Goal: Task Accomplishment & Management: Use online tool/utility

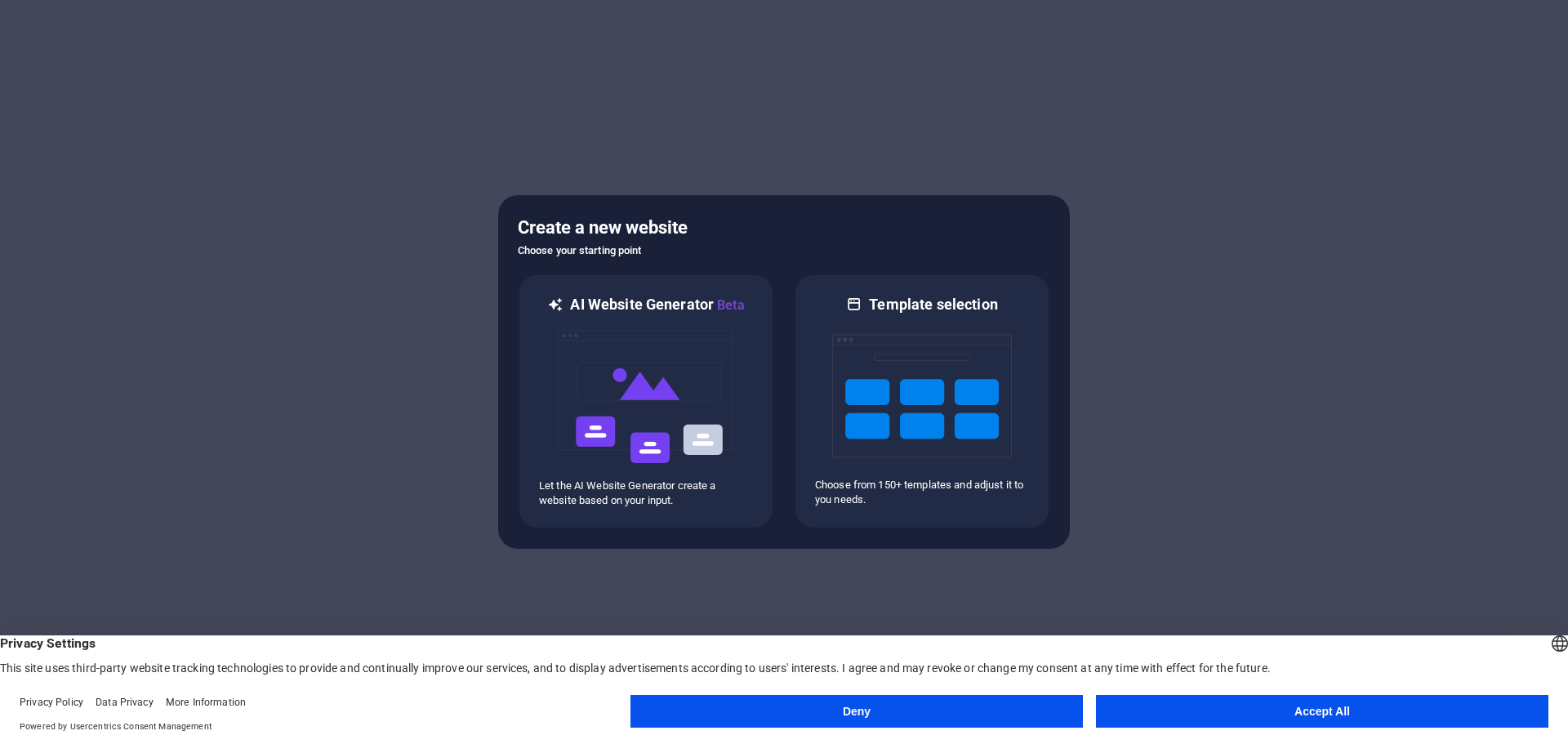
click at [1206, 707] on button "Accept All" at bounding box center [1321, 712] width 453 height 33
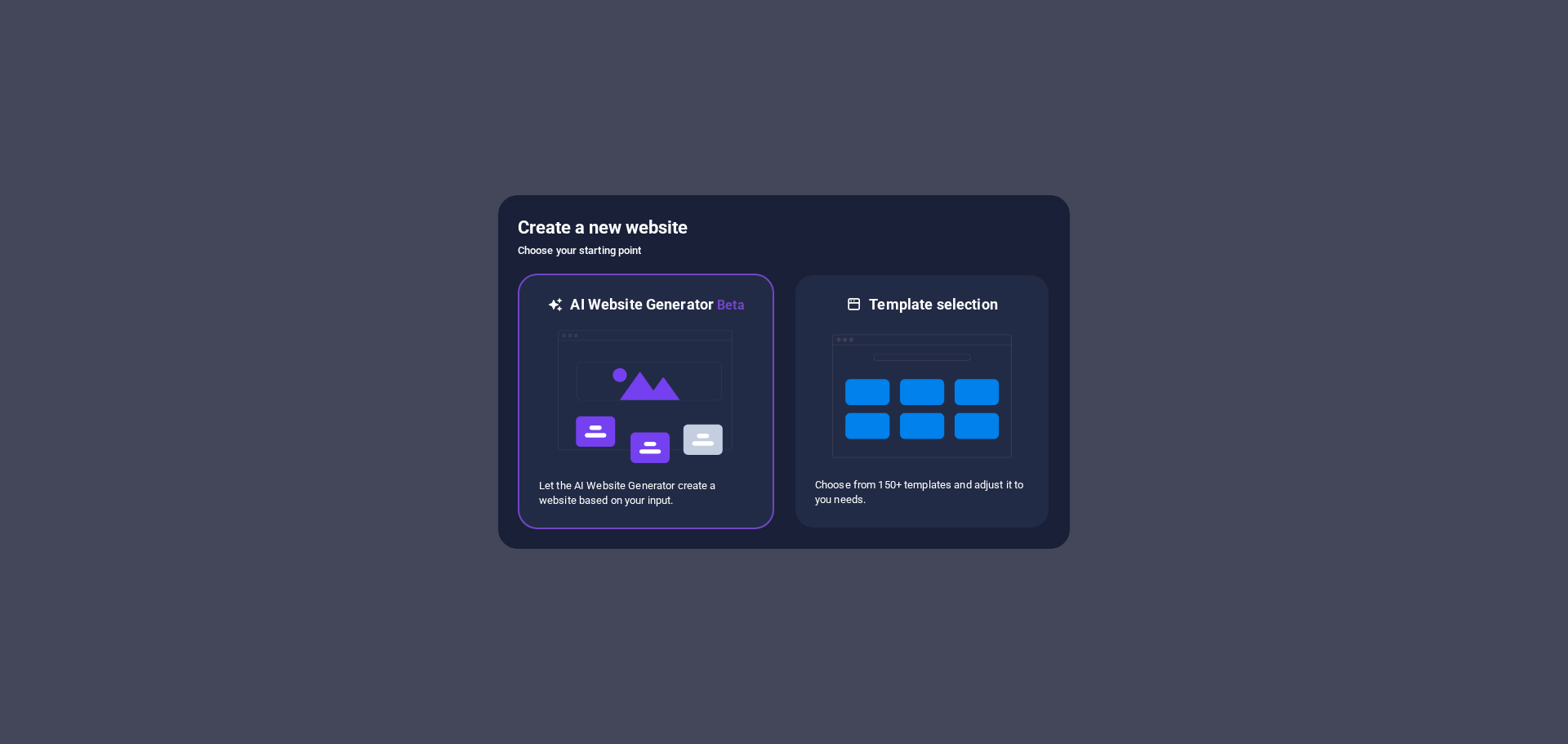
click at [664, 383] on img at bounding box center [645, 397] width 180 height 163
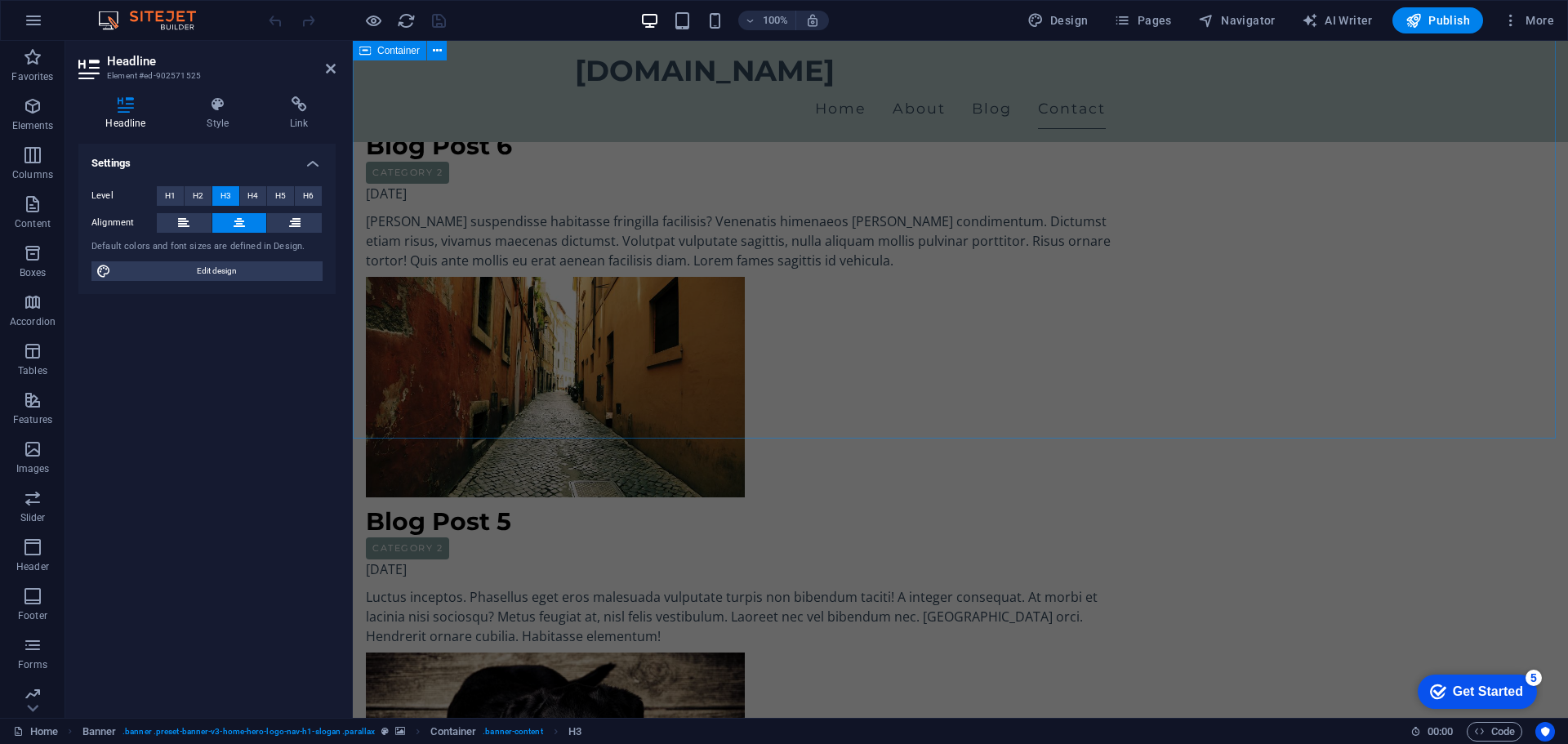
scroll to position [1926, 0]
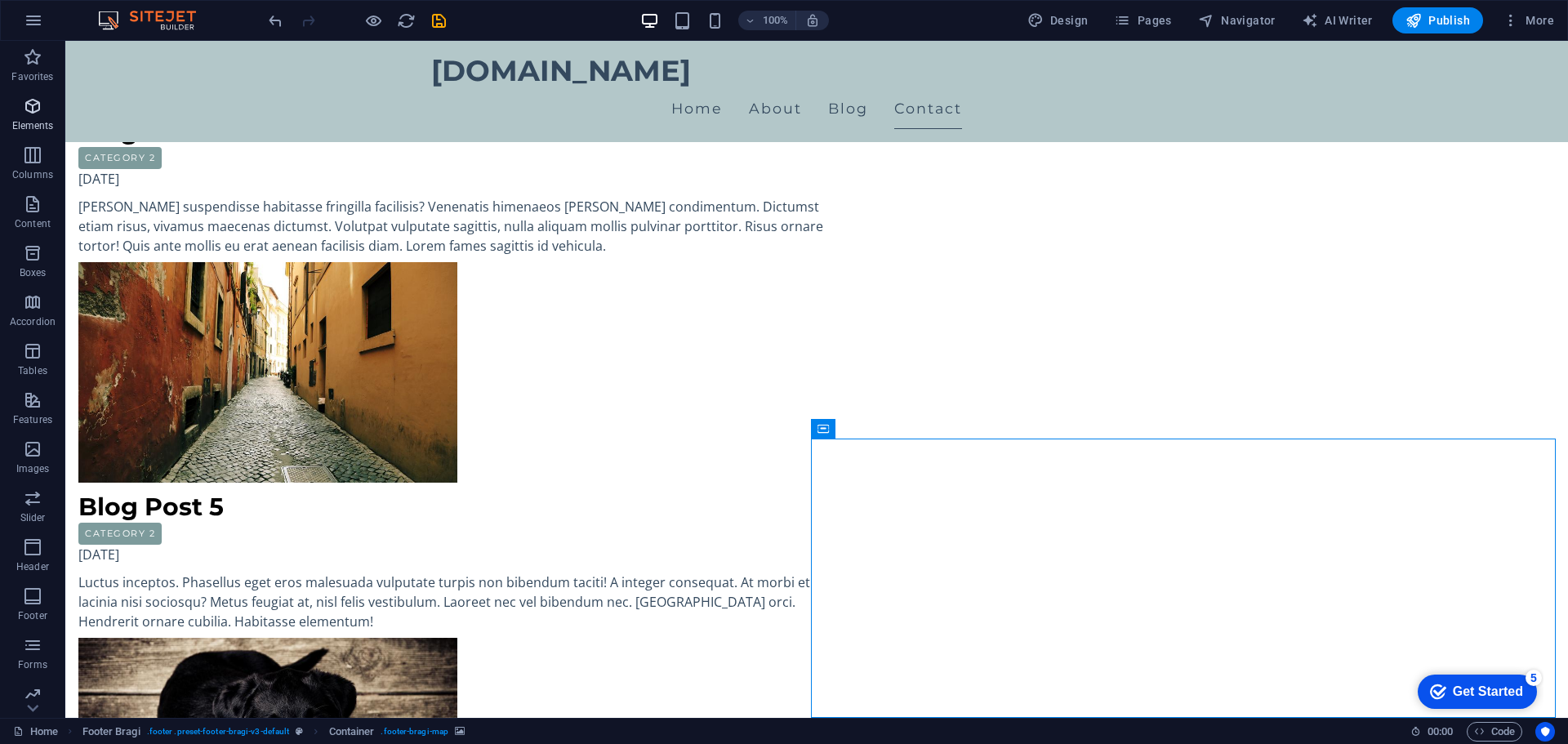
click at [34, 116] on icon "button" at bounding box center [32, 106] width 20 height 20
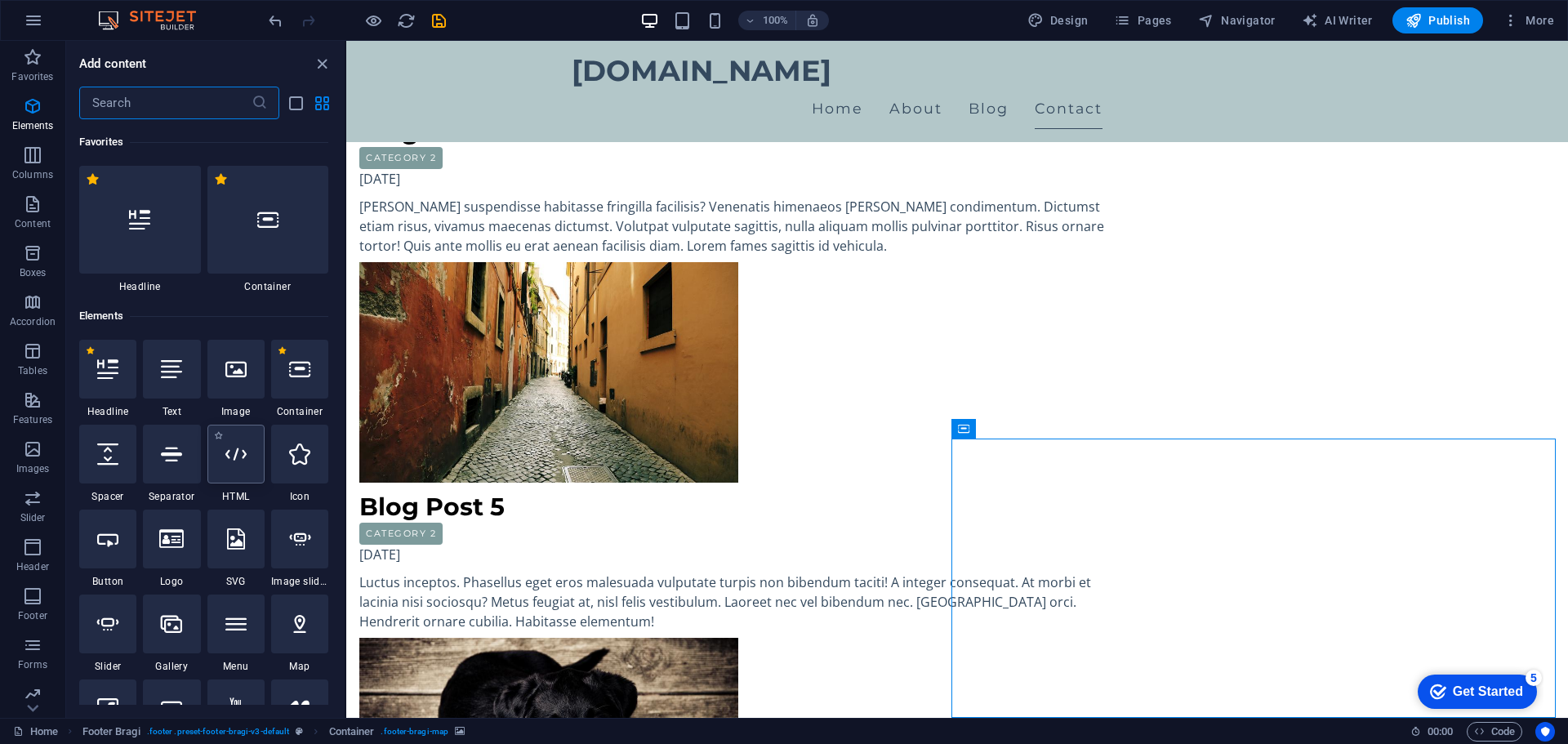
scroll to position [174, 0]
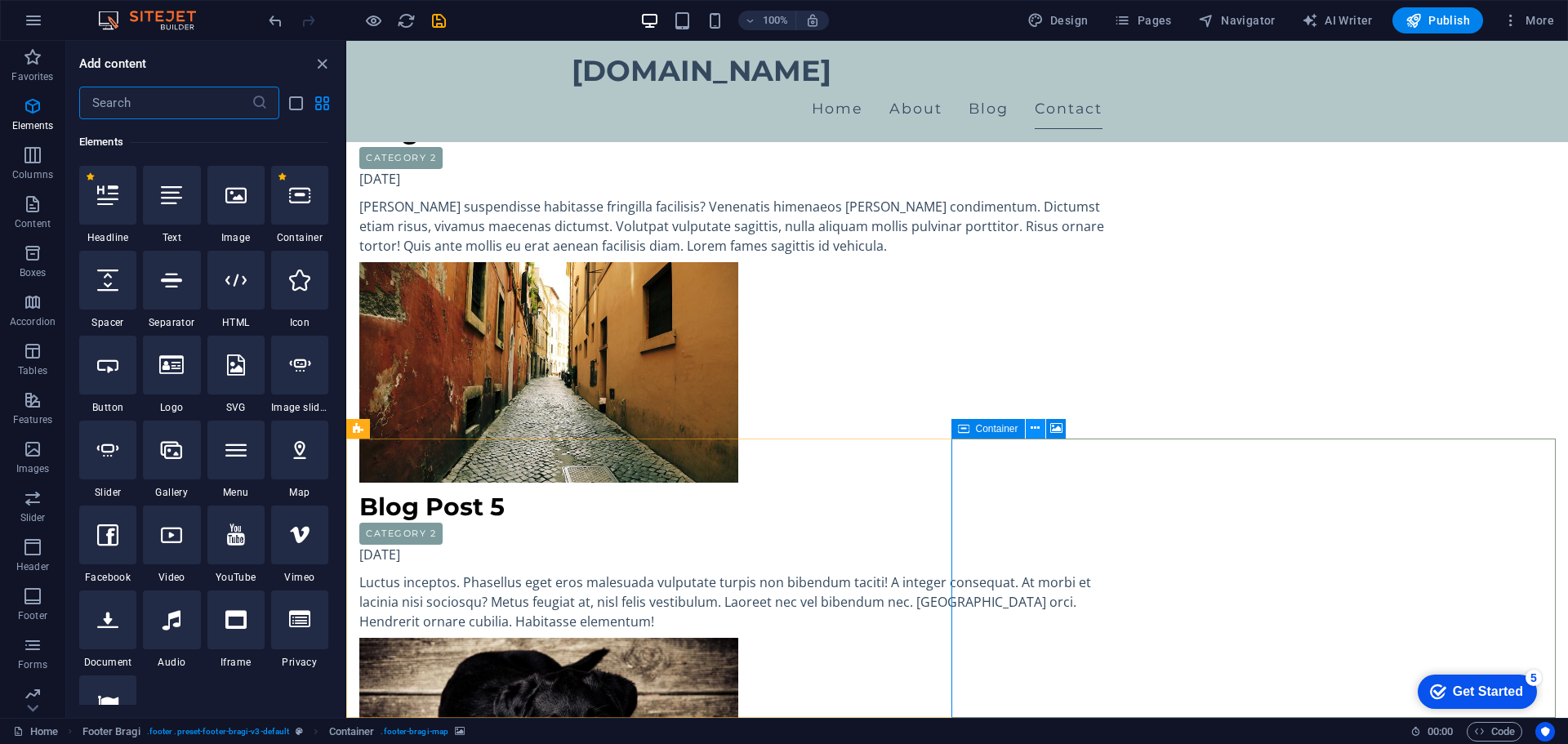
click at [1033, 425] on icon at bounding box center [1035, 428] width 9 height 17
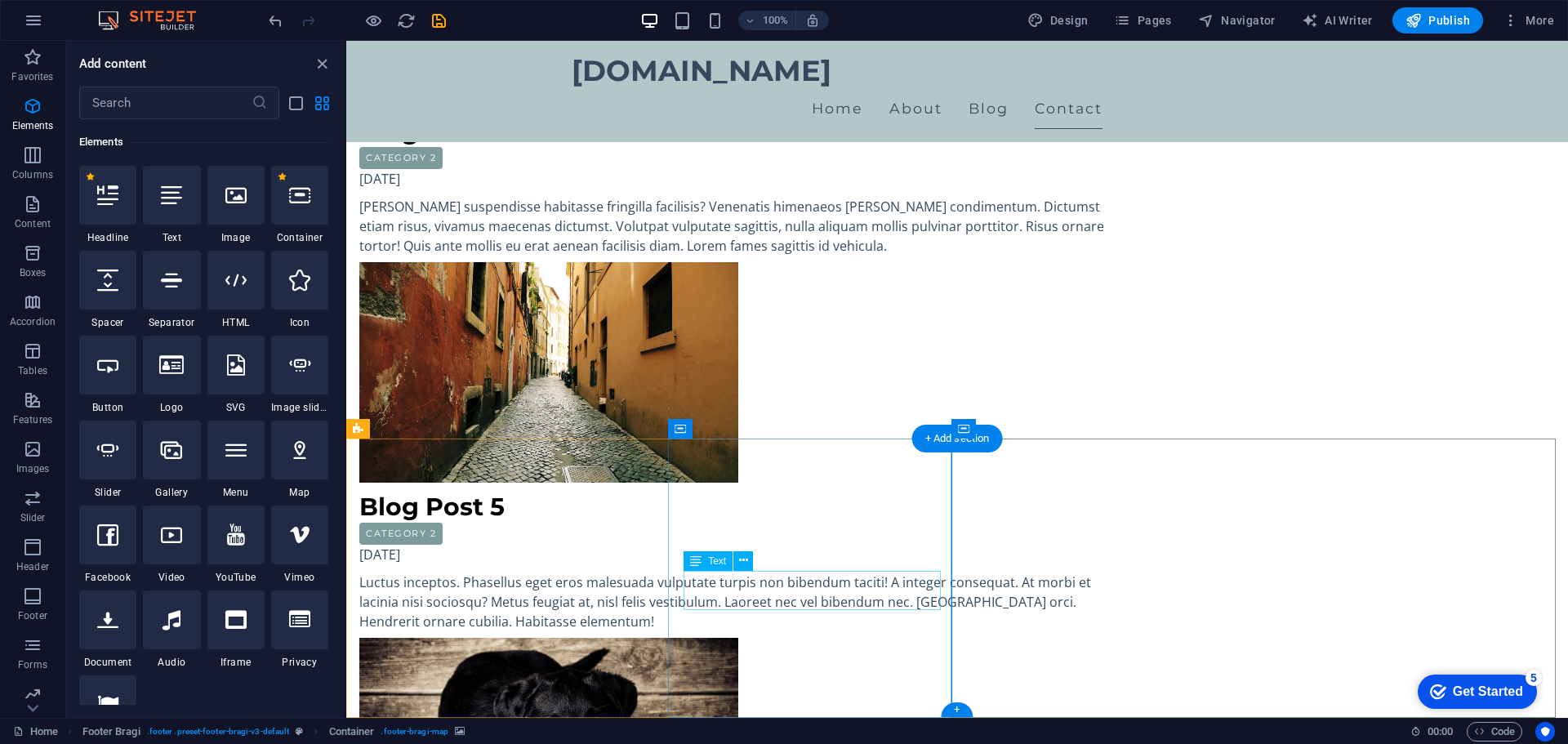
drag, startPoint x: 813, startPoint y: 600, endPoint x: 683, endPoint y: 585, distance: 130.9
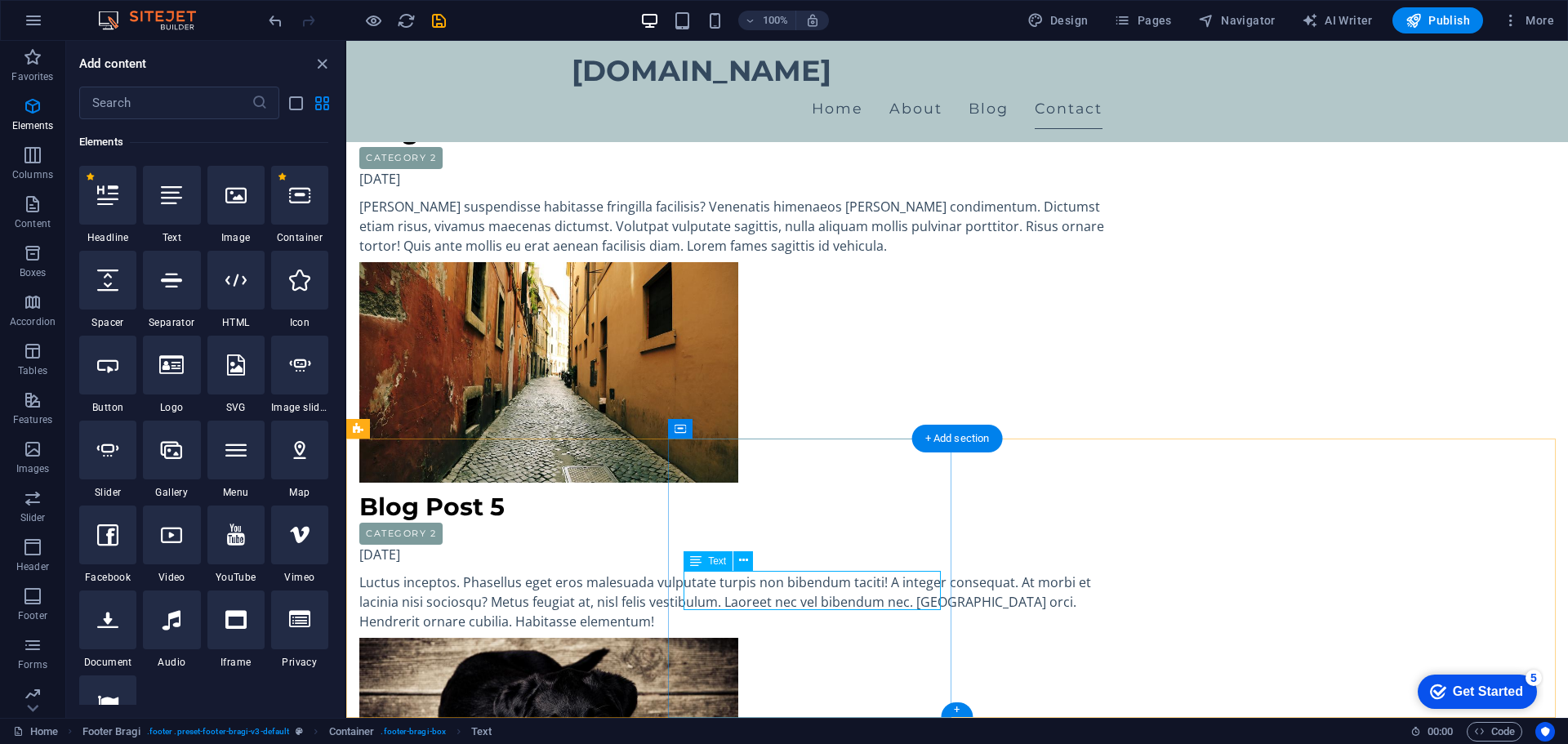
click at [717, 562] on span "Text" at bounding box center [717, 561] width 18 height 10
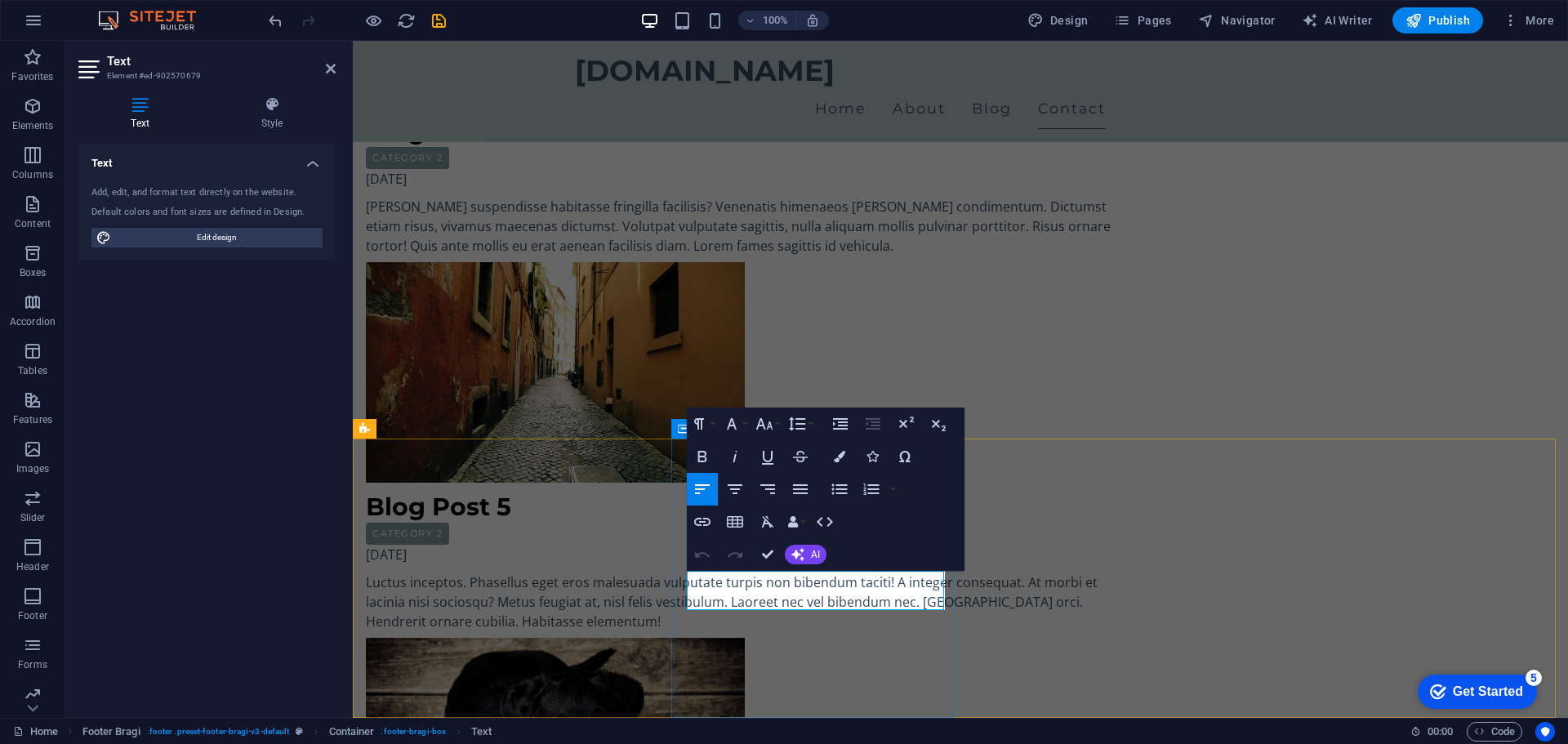
drag, startPoint x: 828, startPoint y: 599, endPoint x: 689, endPoint y: 578, distance: 140.6
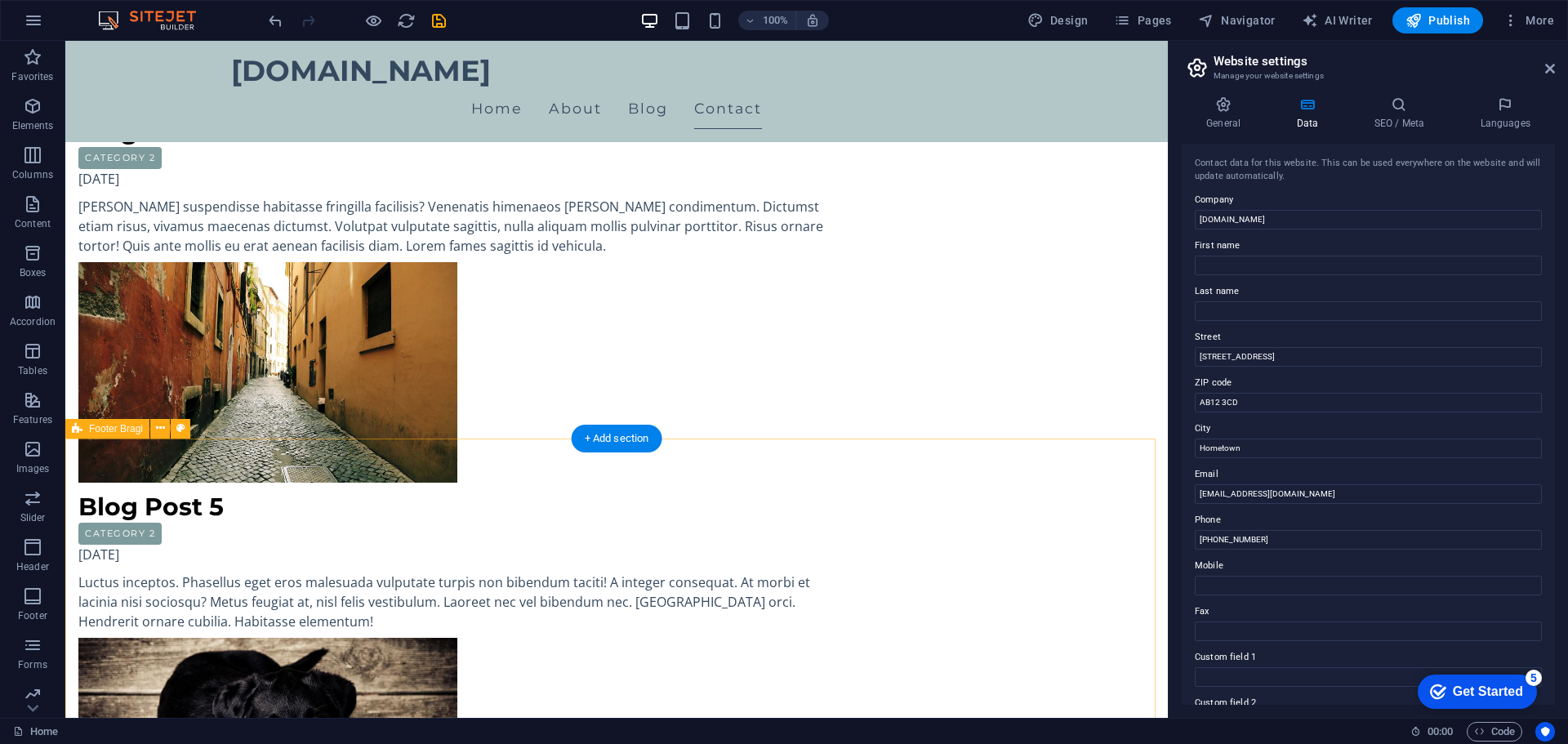
drag, startPoint x: 288, startPoint y: 644, endPoint x: 302, endPoint y: 644, distance: 14.0
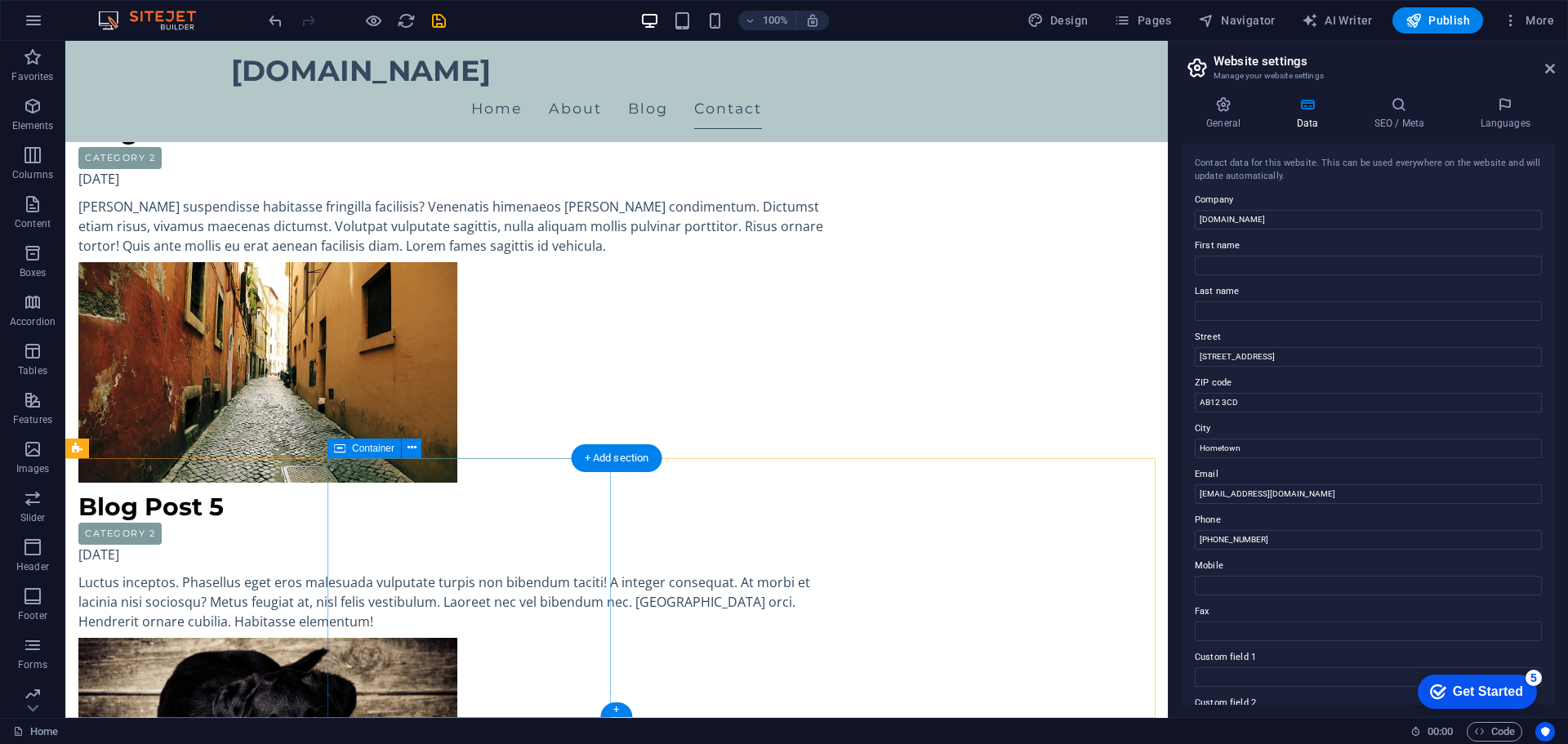
scroll to position [1907, 0]
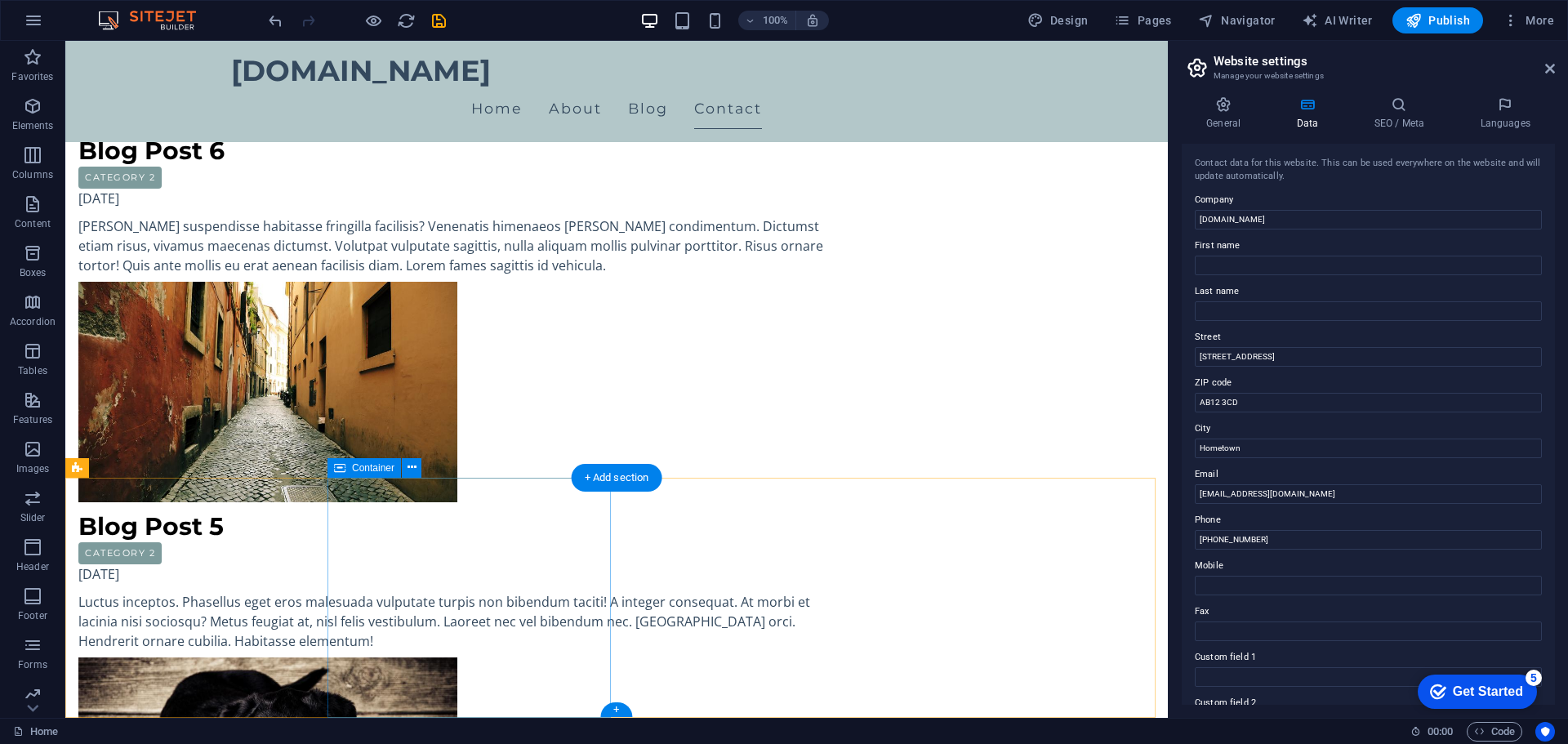
scroll to position [1887, 0]
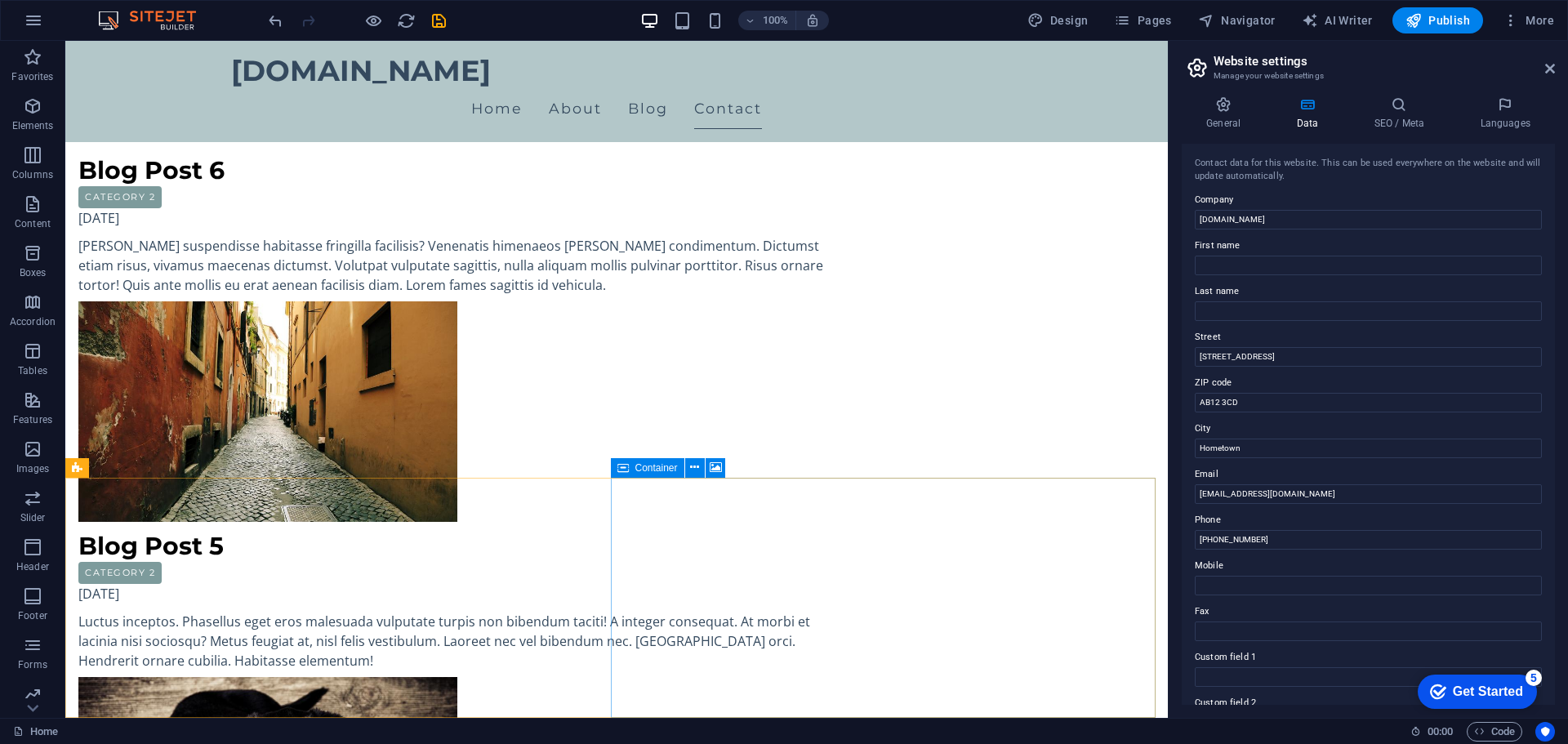
click at [663, 468] on span "Container" at bounding box center [656, 468] width 43 height 10
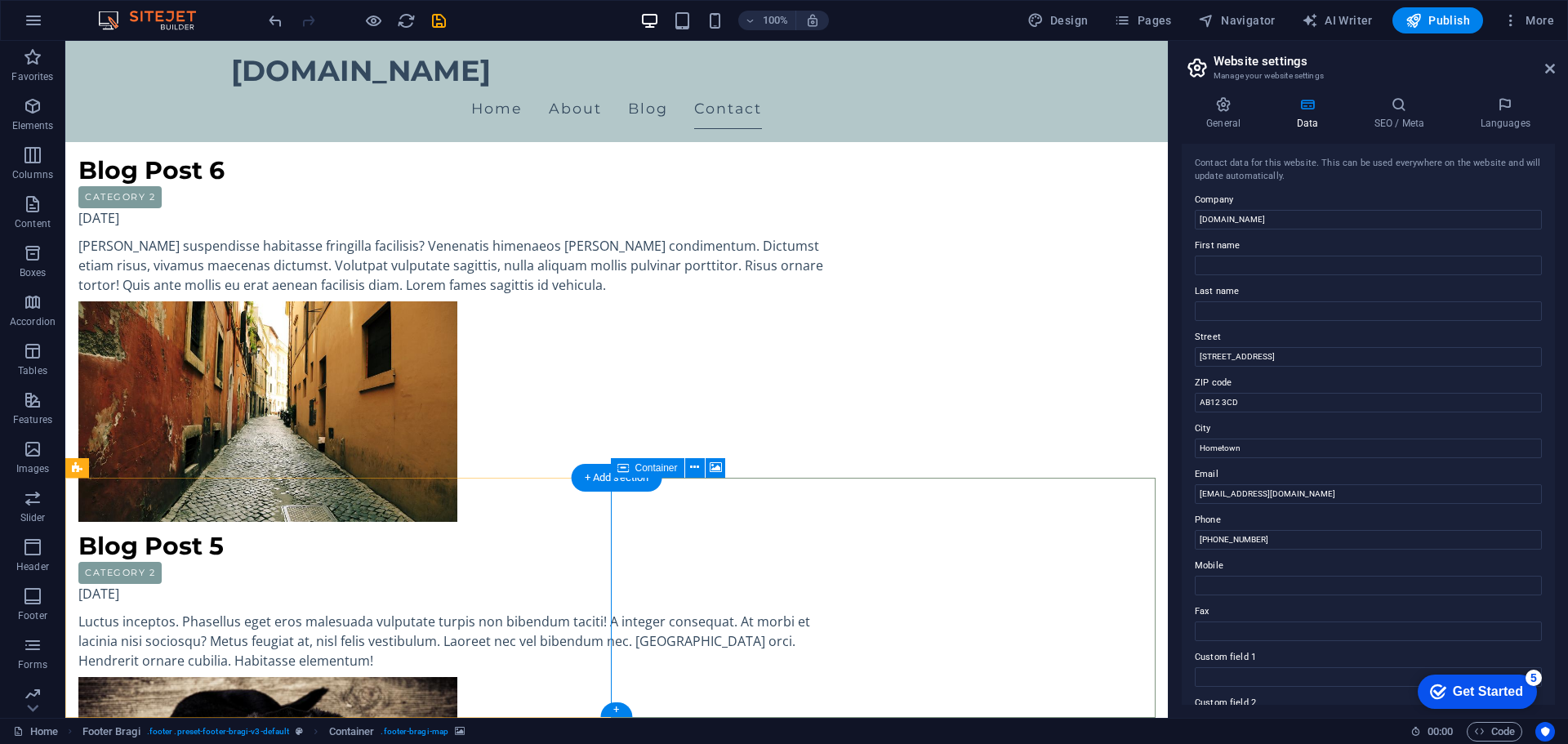
select select "px"
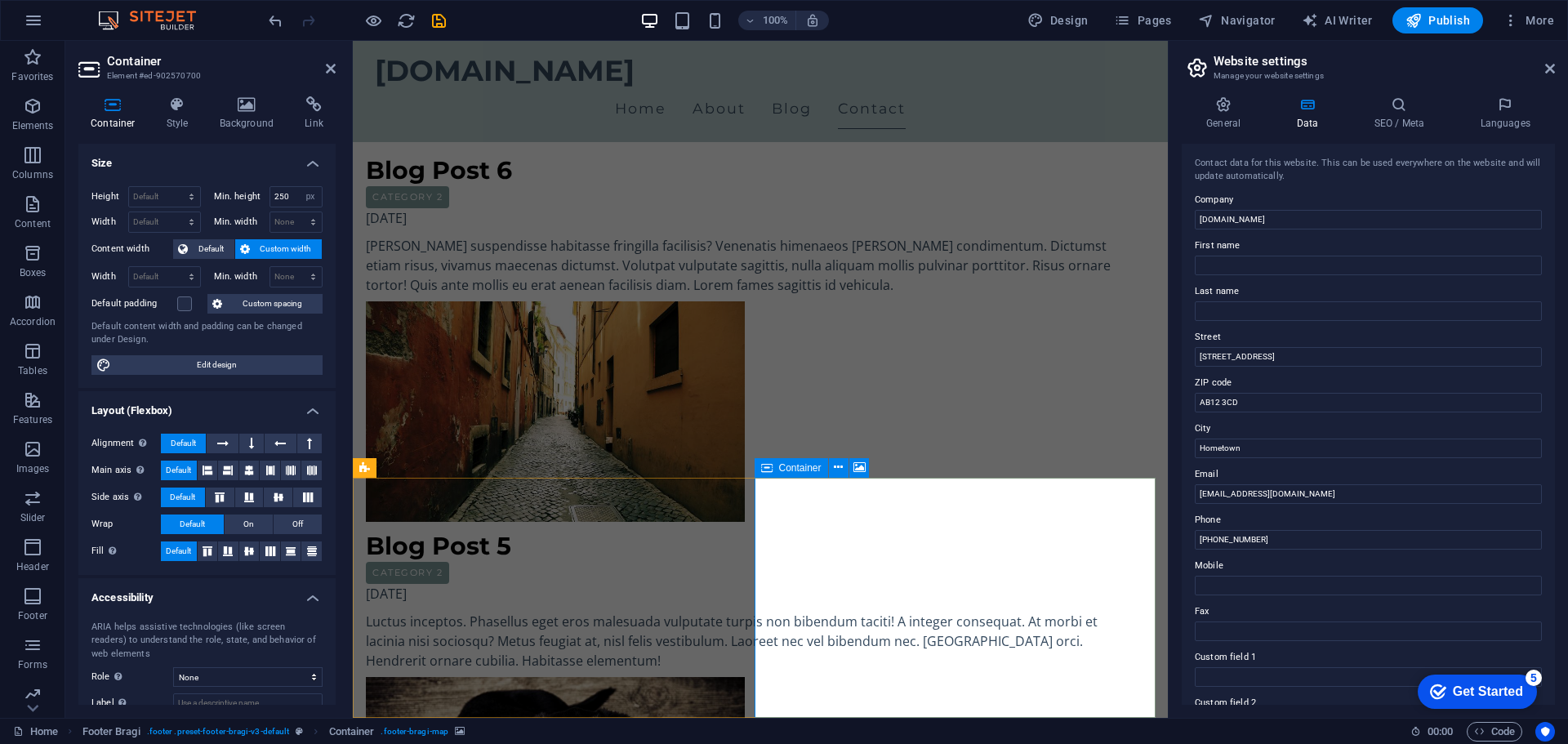
click at [761, 463] on icon at bounding box center [766, 468] width 11 height 20
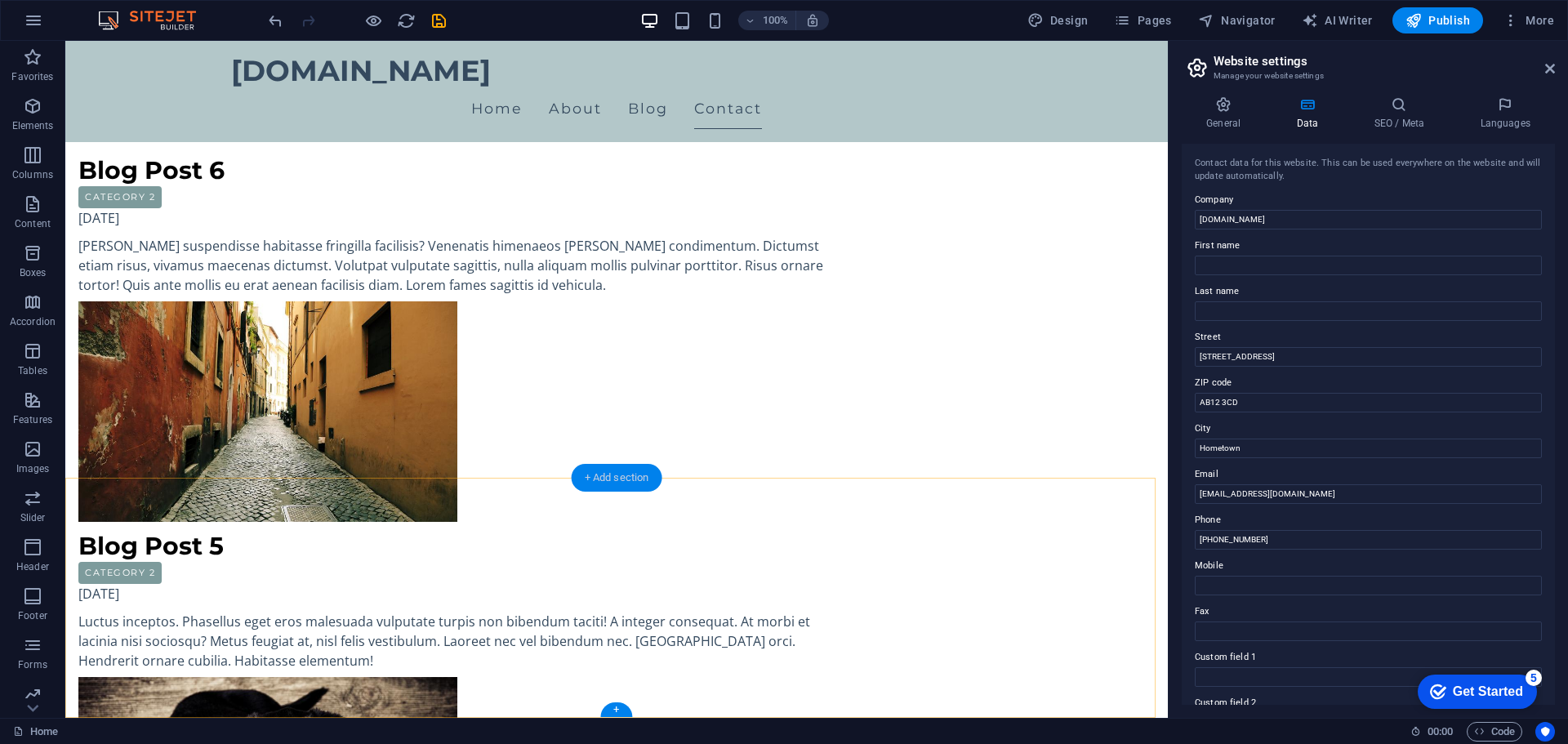
click at [620, 471] on div "+ Add section" at bounding box center [617, 478] width 90 height 28
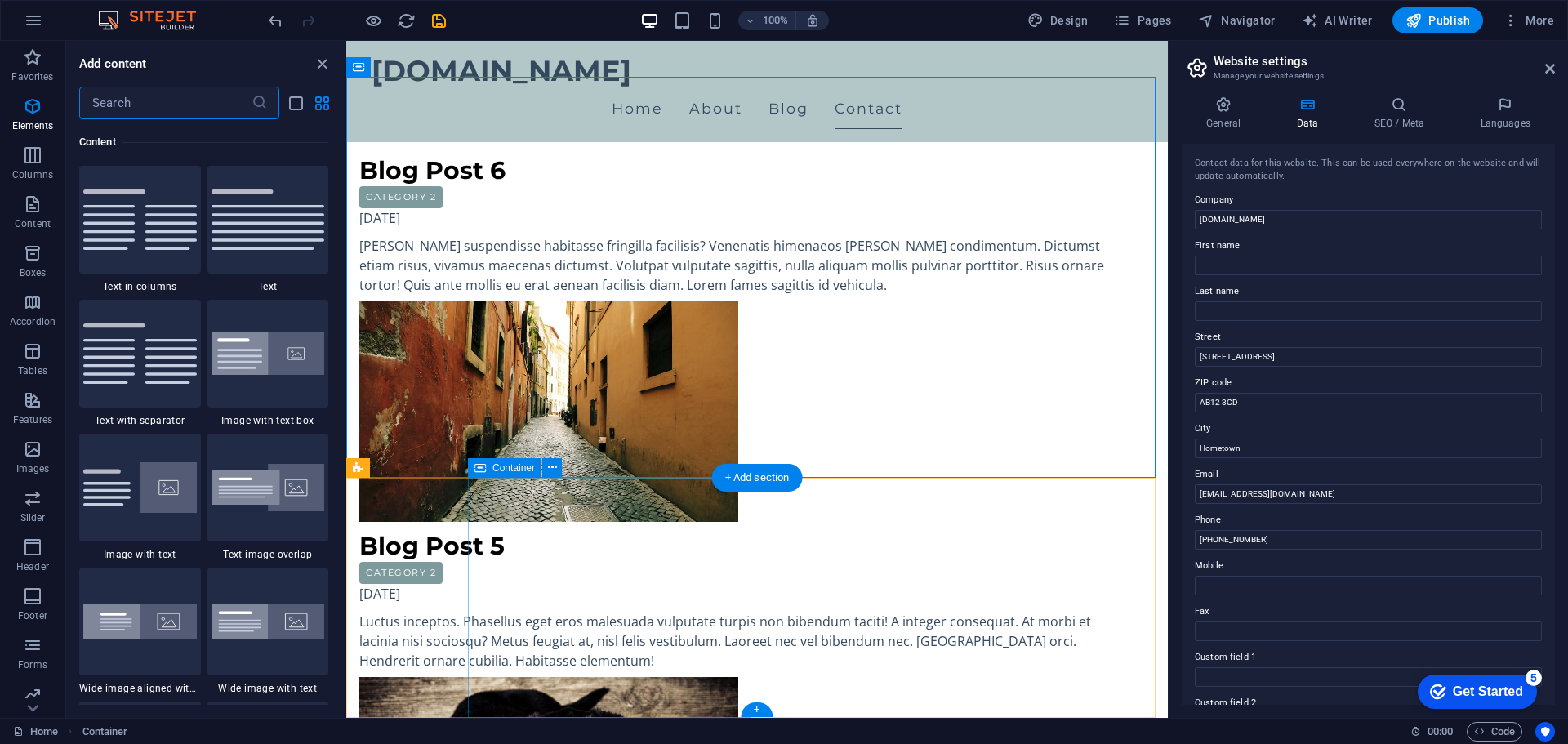
scroll to position [2859, 0]
click at [43, 406] on icon "button" at bounding box center [32, 400] width 20 height 20
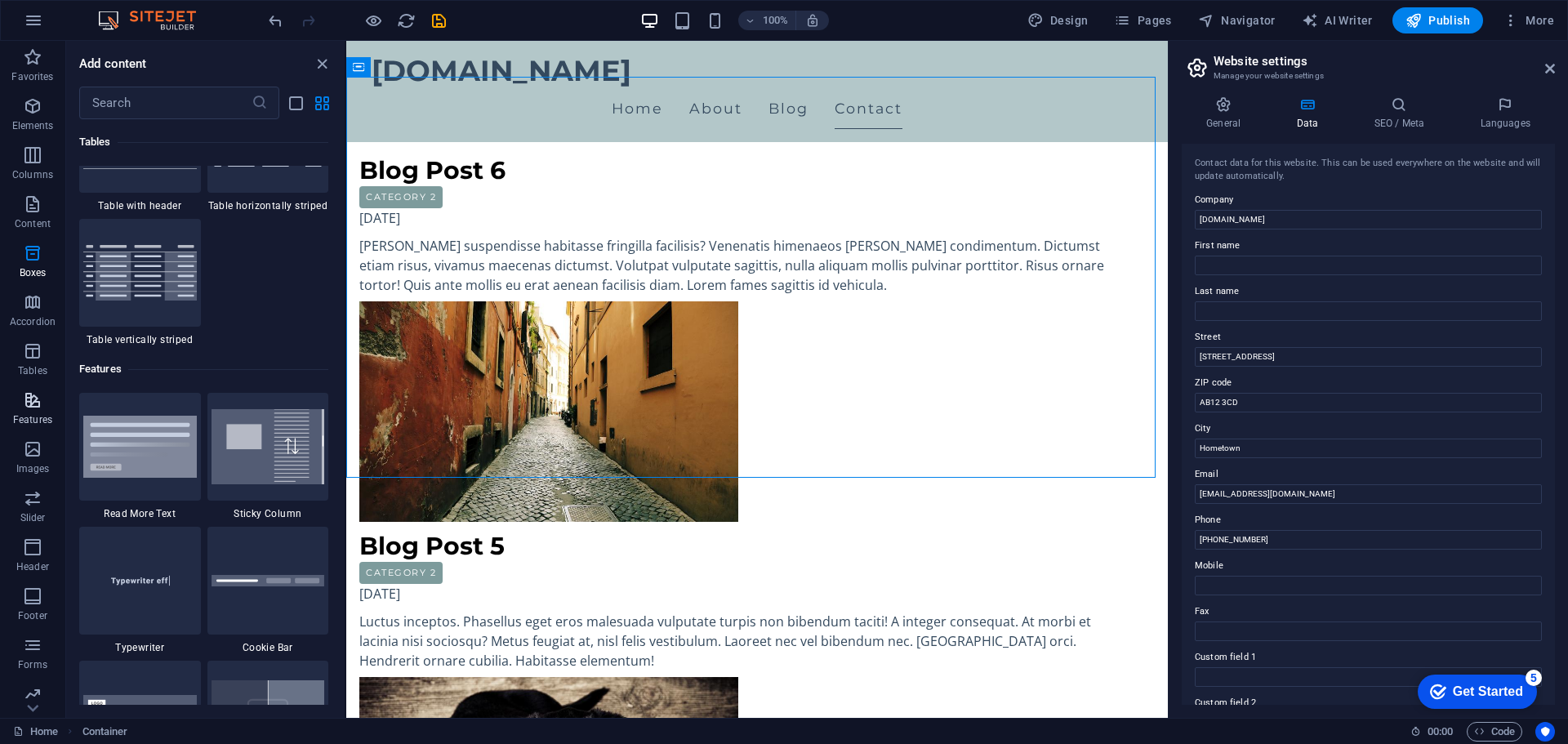
scroll to position [6367, 0]
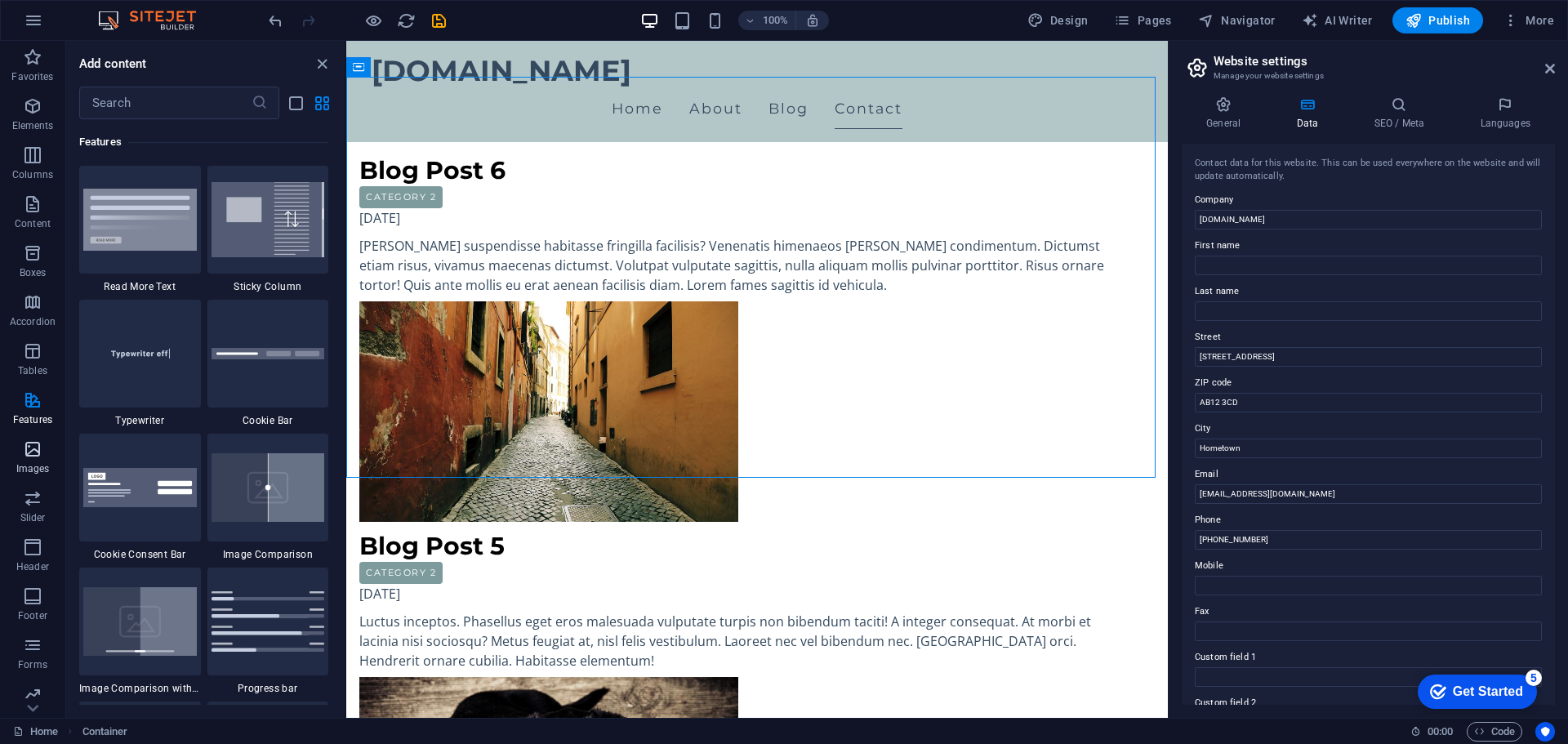
click at [38, 447] on icon "button" at bounding box center [32, 449] width 20 height 20
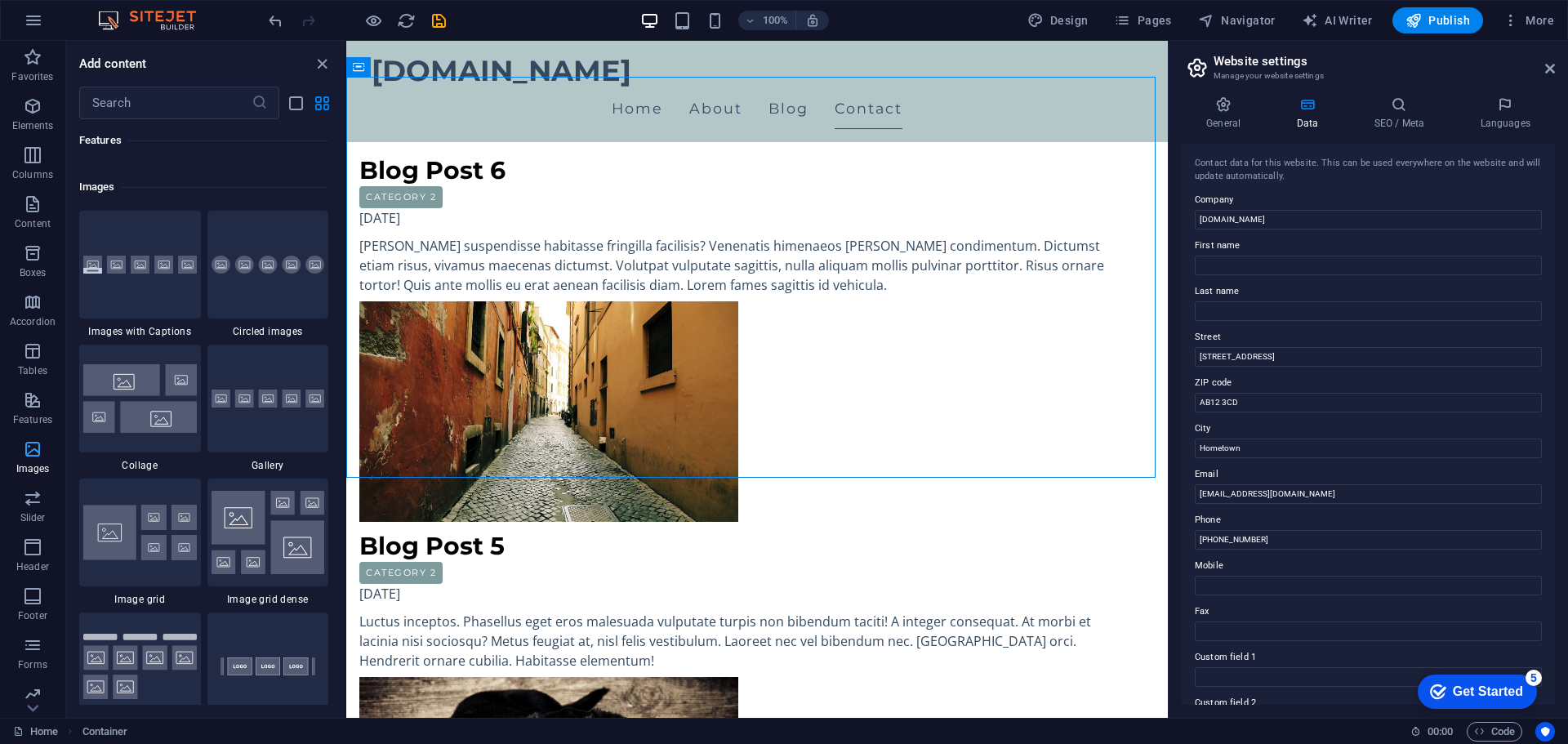
scroll to position [8283, 0]
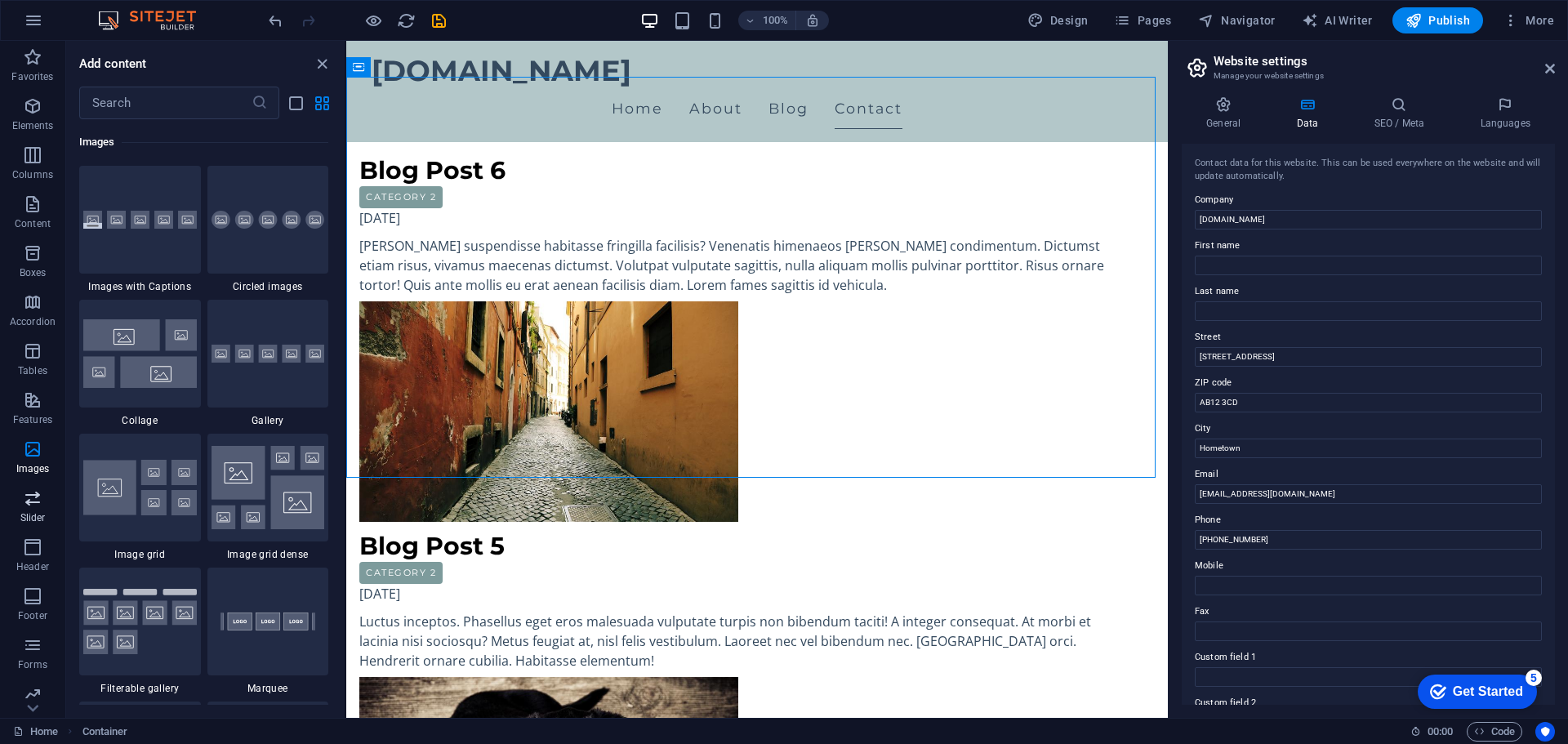
click at [35, 500] on icon "button" at bounding box center [32, 498] width 20 height 20
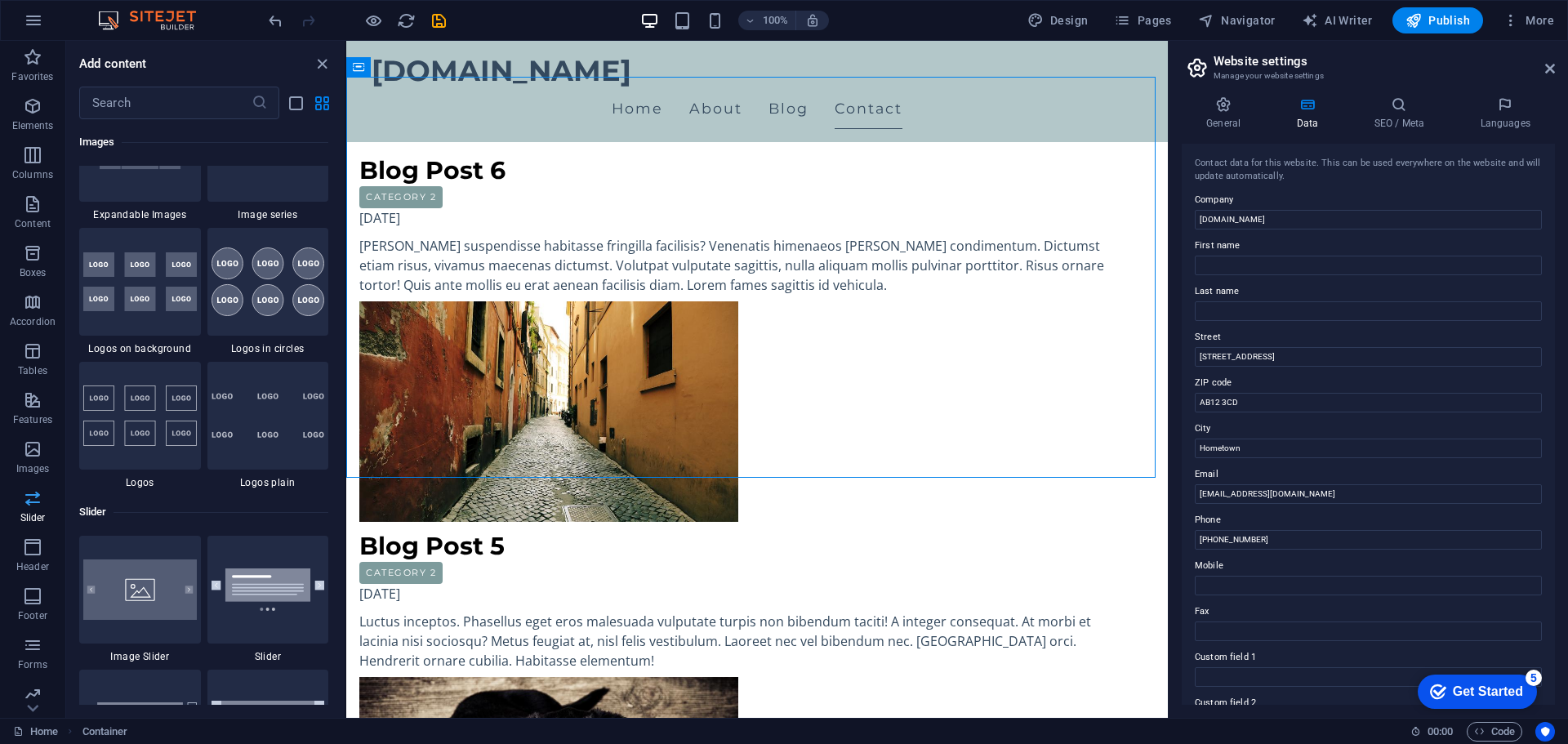
scroll to position [9261, 0]
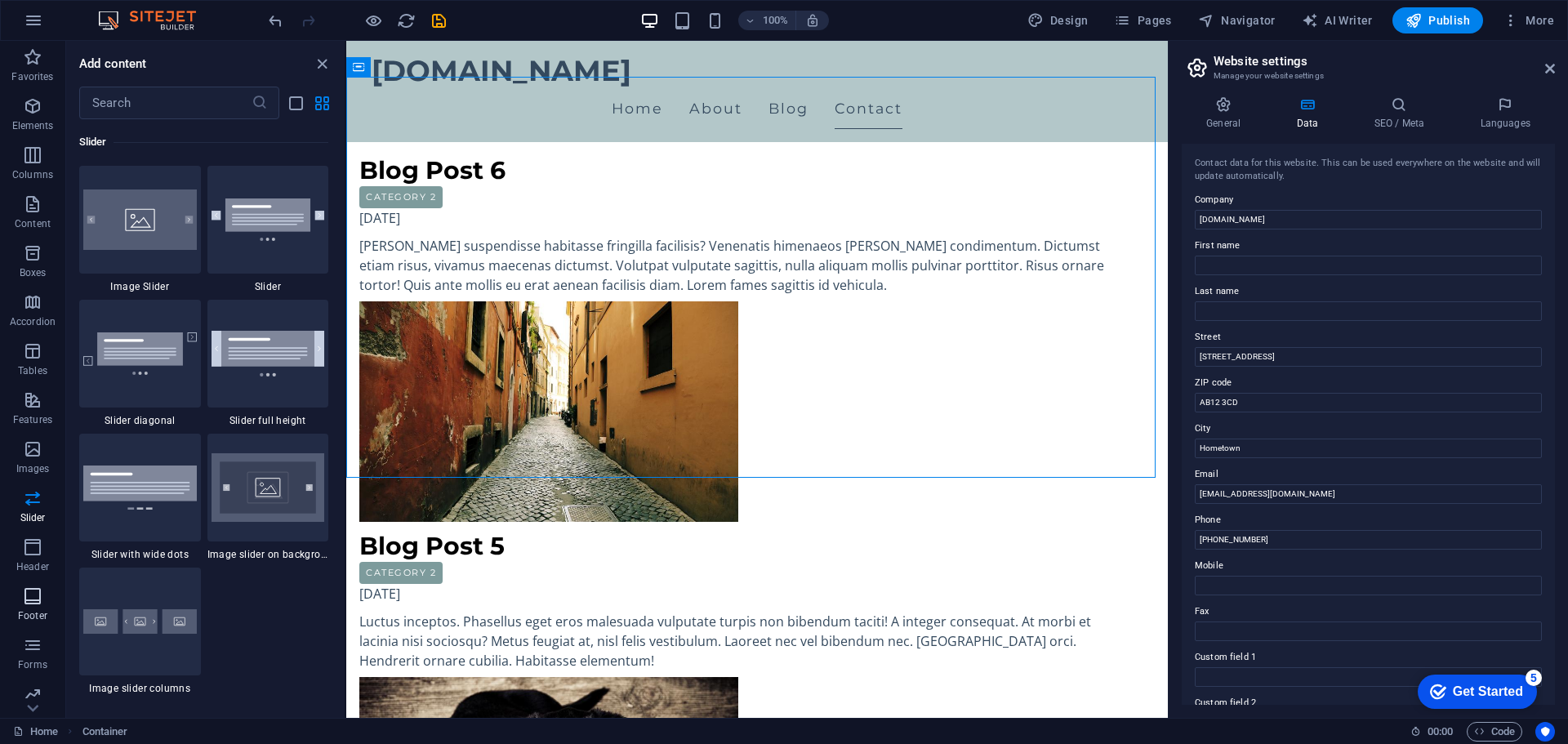
click at [38, 608] on span "Footer" at bounding box center [32, 606] width 65 height 39
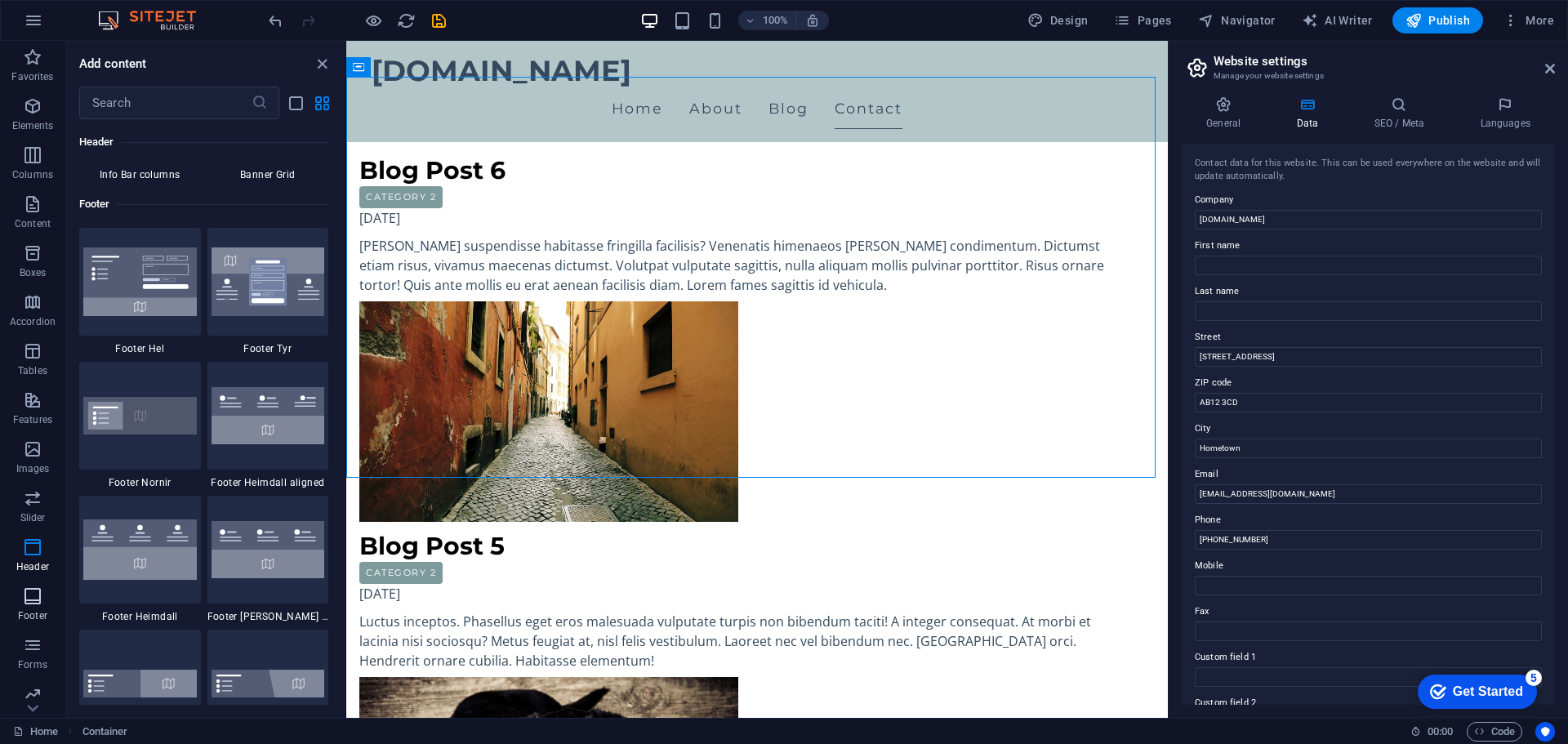
scroll to position [10815, 0]
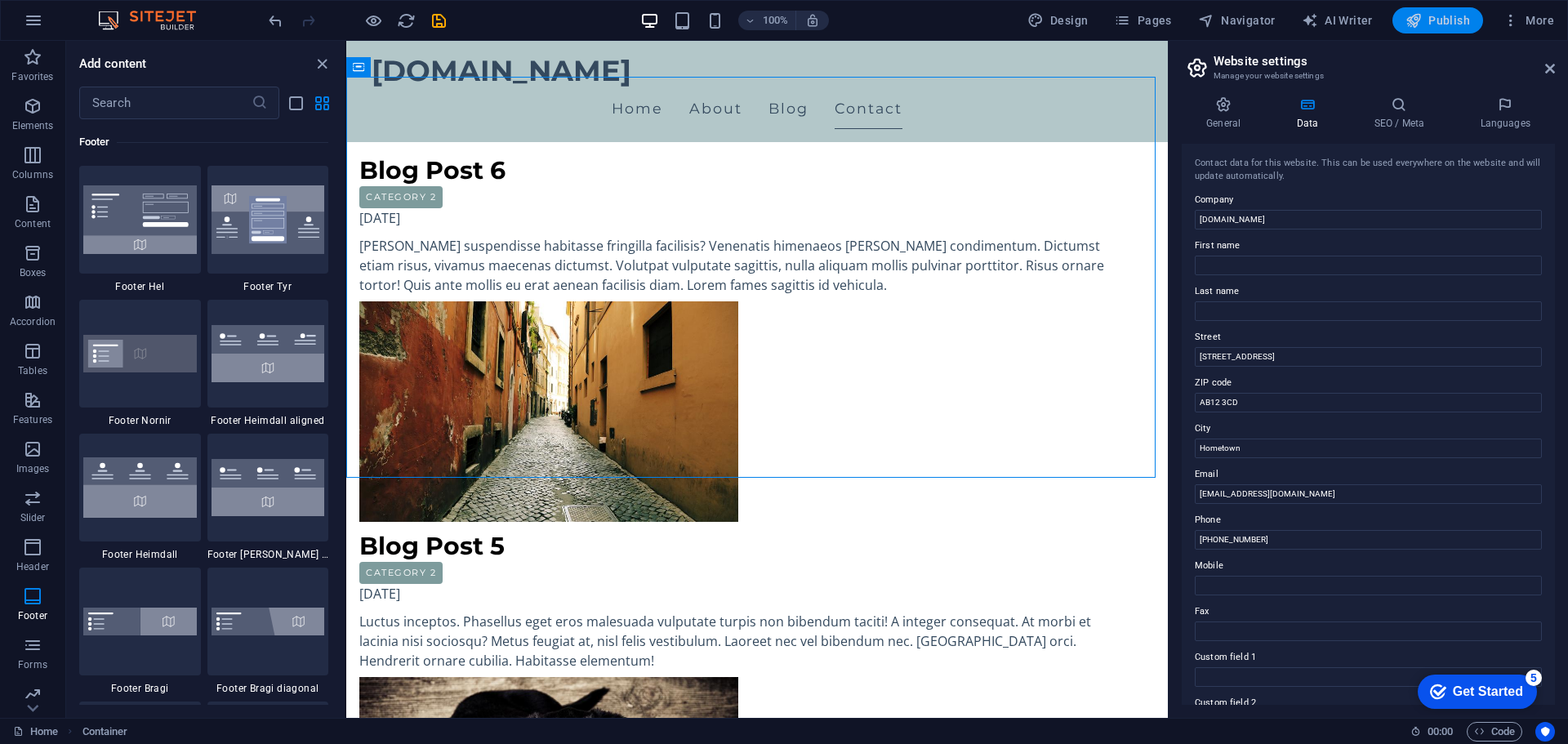
click at [1438, 20] on span "Publish" at bounding box center [1437, 20] width 64 height 17
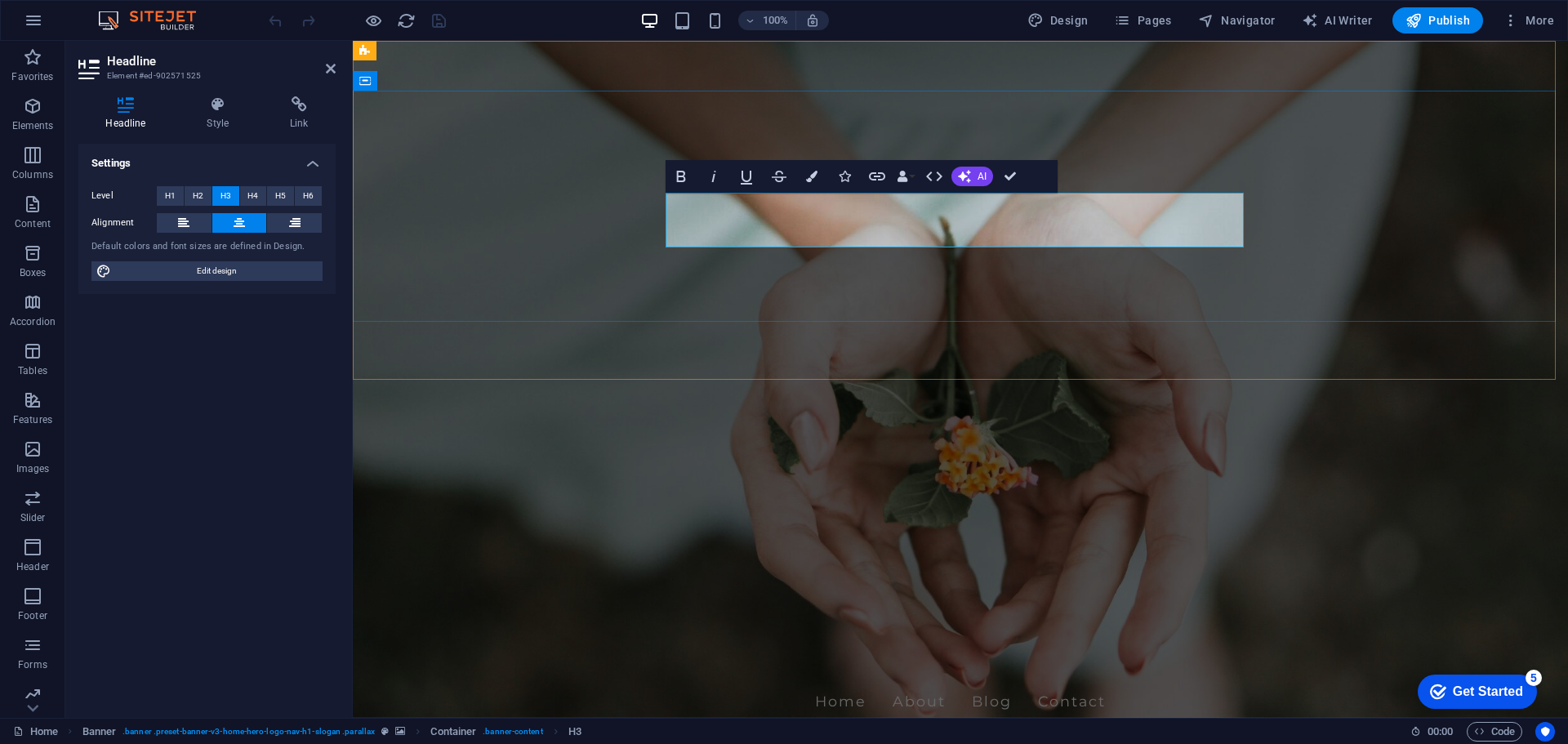
click at [1409, 20] on icon "button" at bounding box center [1413, 20] width 17 height 17
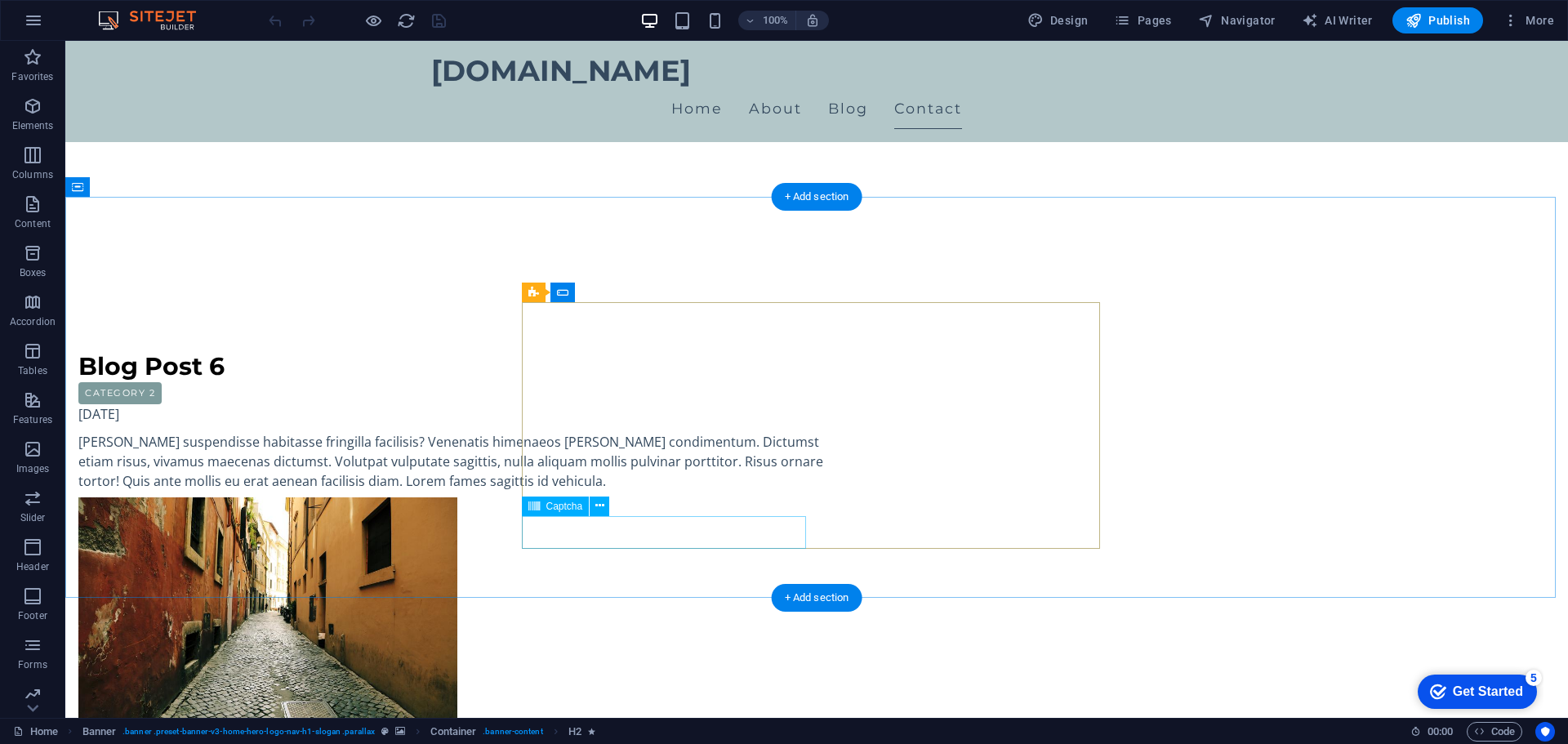
scroll to position [1767, 0]
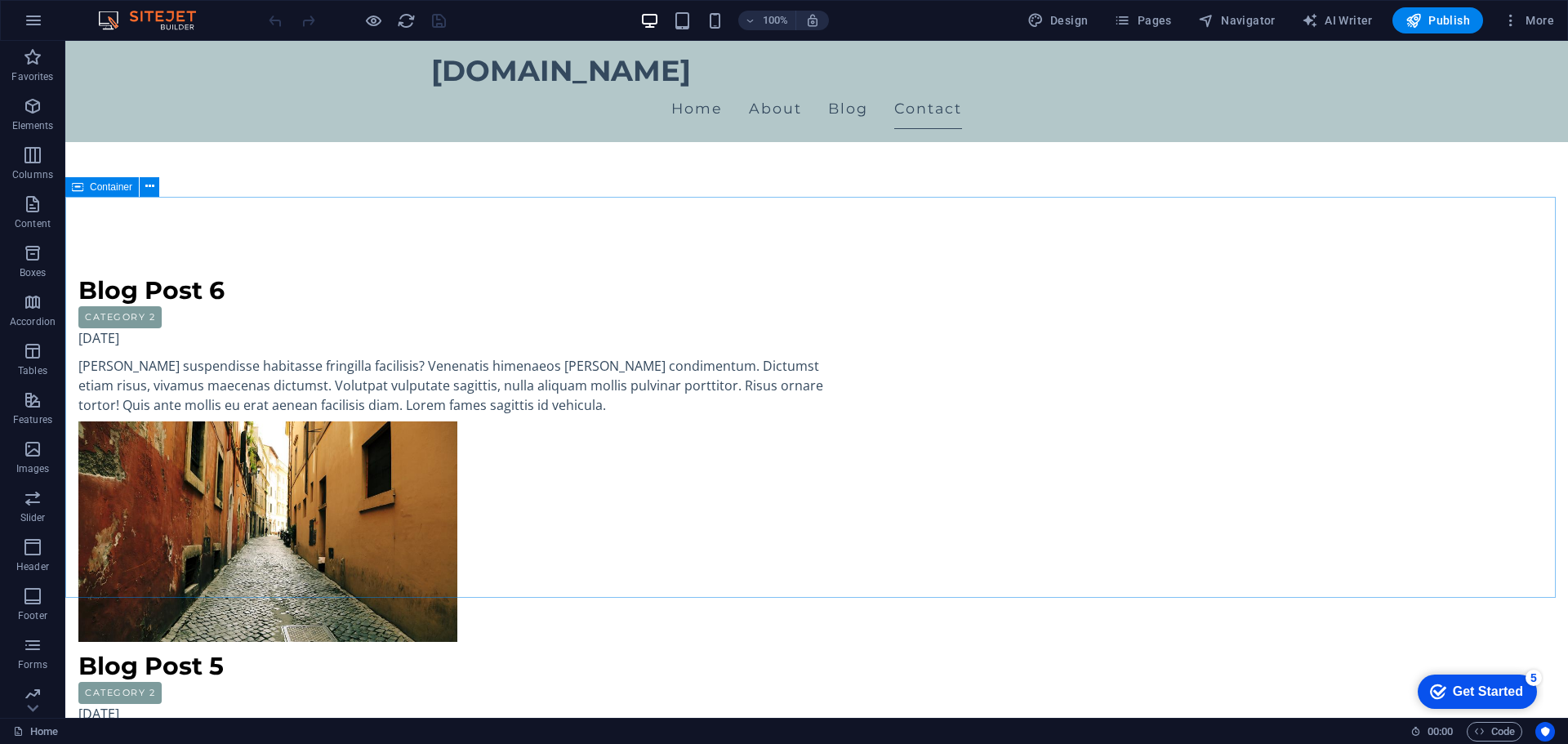
click at [109, 185] on span "Container" at bounding box center [110, 187] width 43 height 10
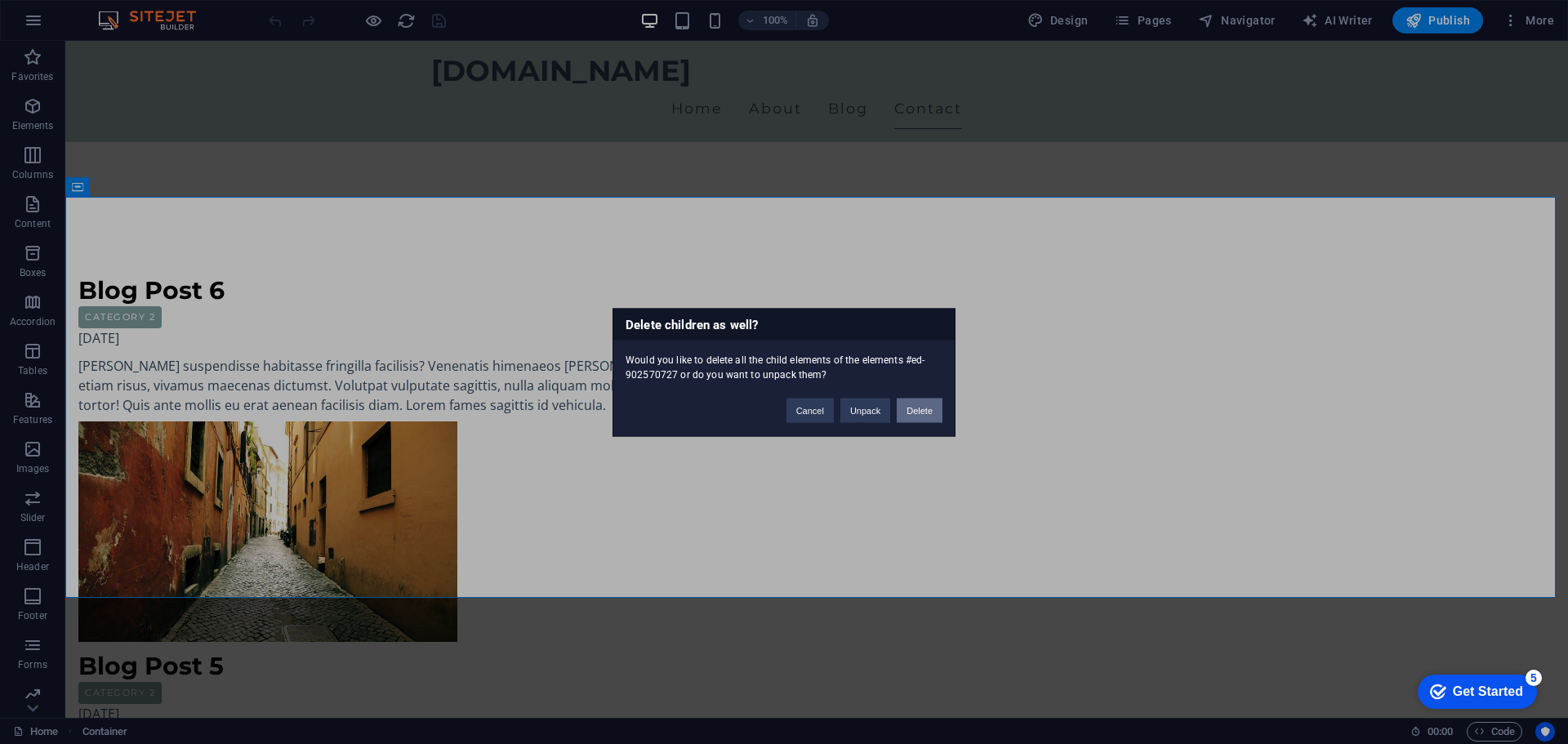
click at [913, 407] on button "Delete" at bounding box center [919, 410] width 46 height 24
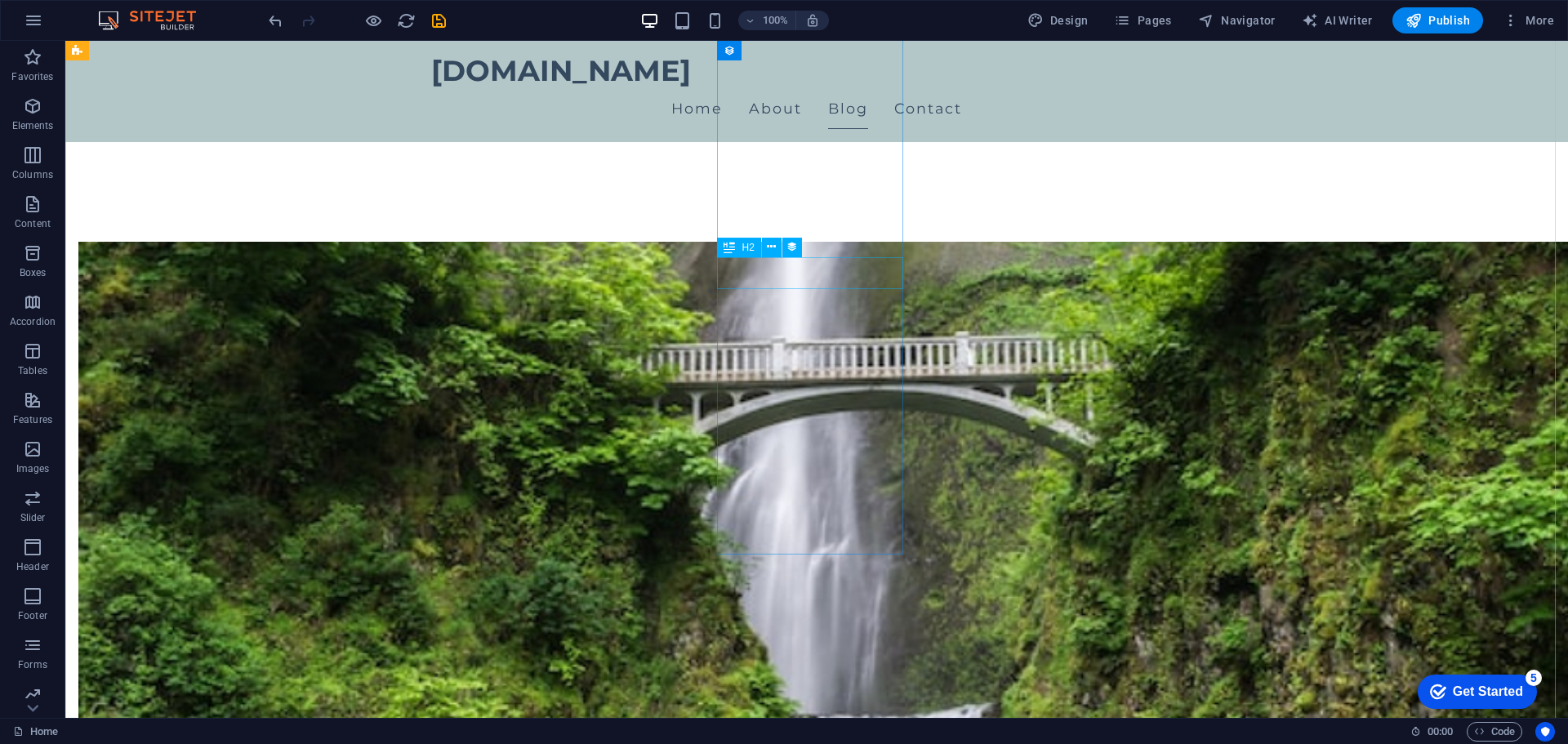
scroll to position [799, 0]
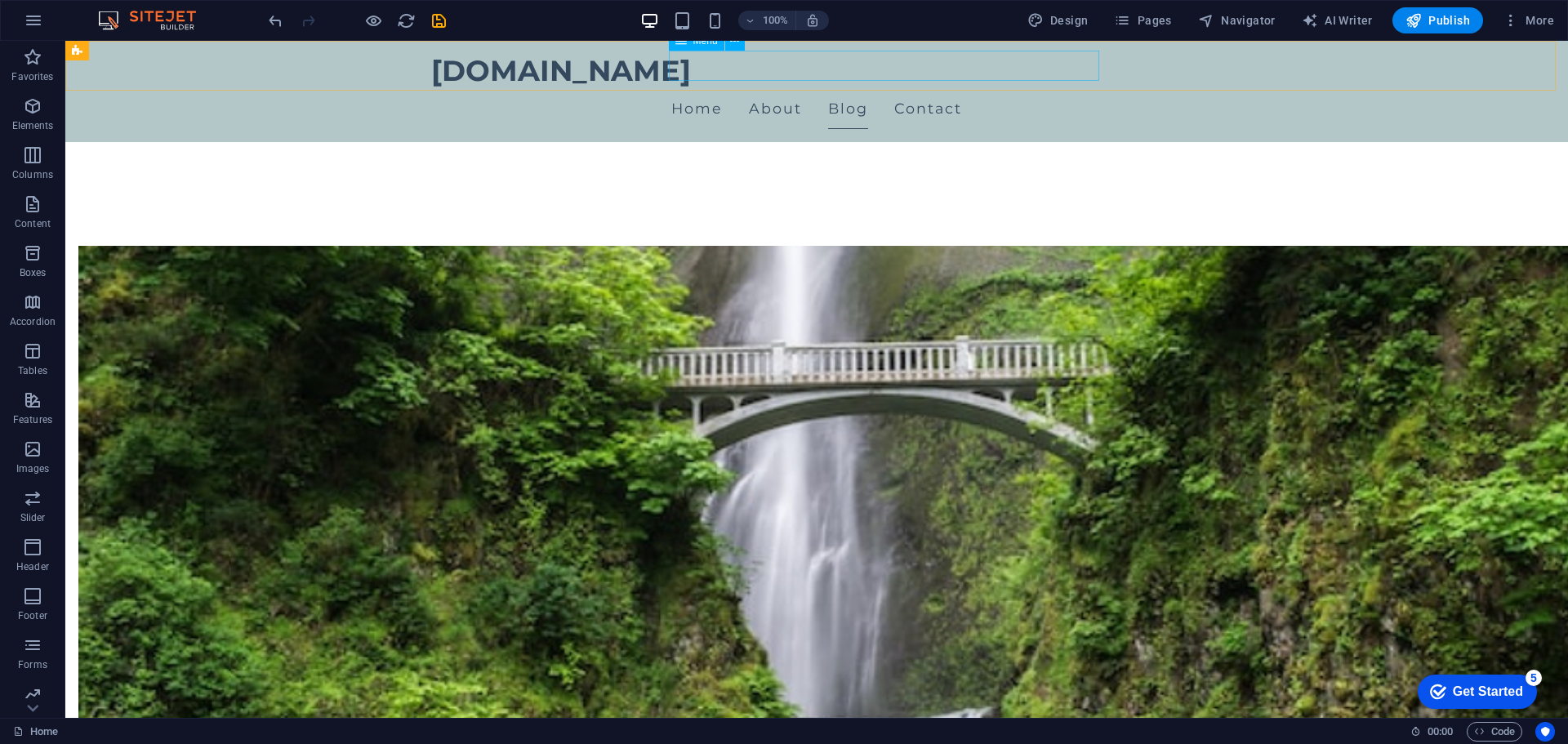
click at [959, 89] on nav "Home About Blog Contact" at bounding box center [816, 109] width 771 height 41
click at [963, 89] on nav "Home About Blog Contact" at bounding box center [816, 109] width 771 height 41
select select
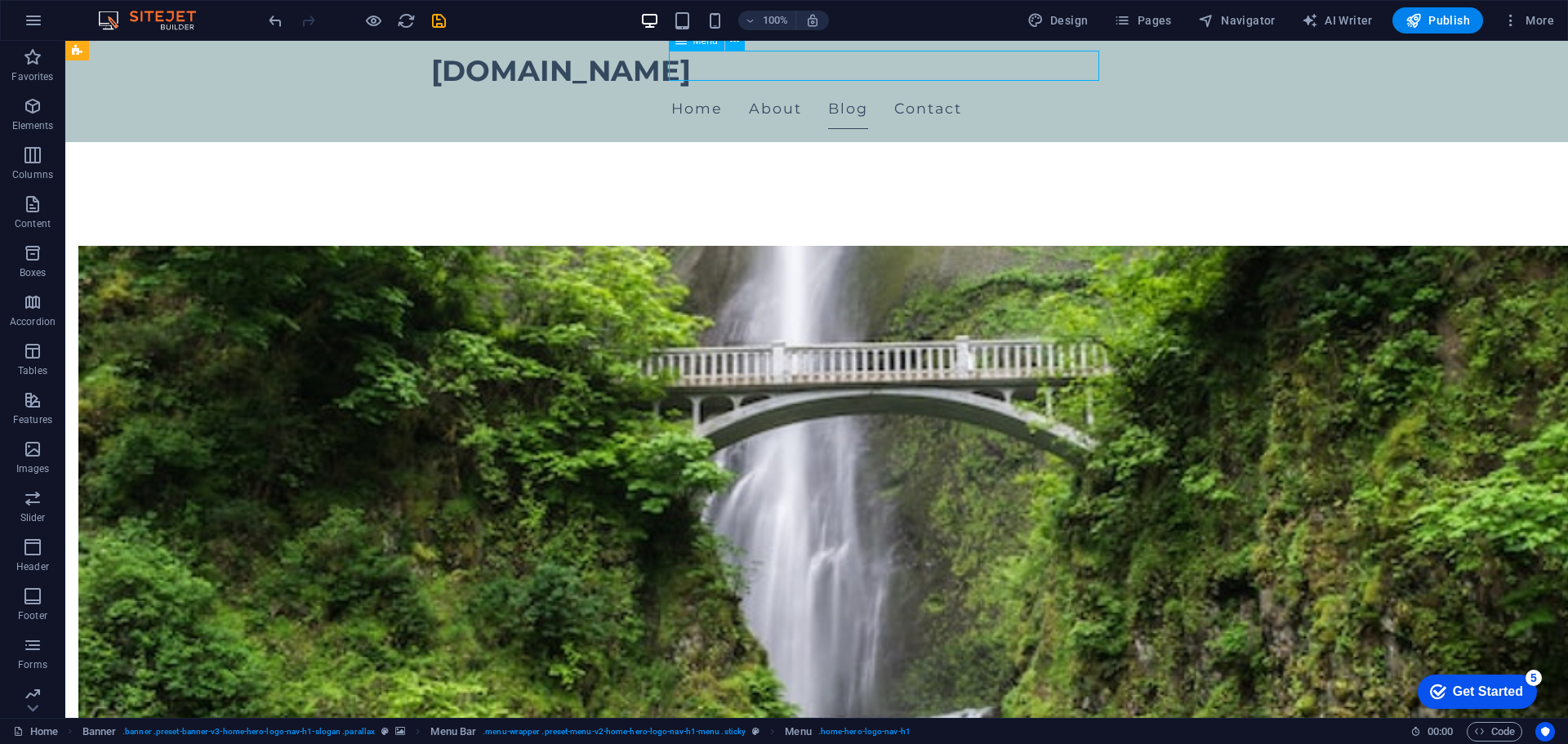
select select
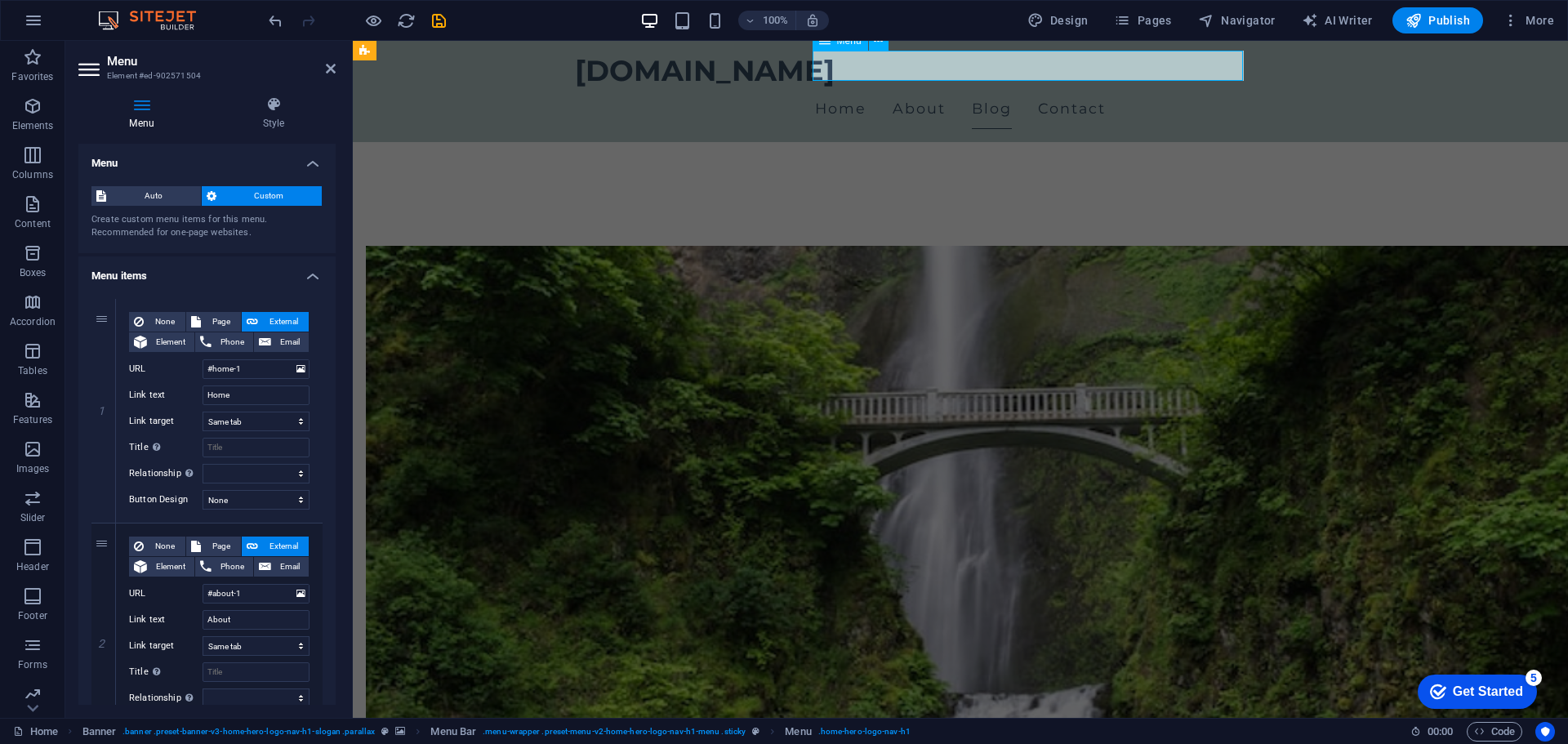
click at [1117, 89] on nav "Home About Blog Contact" at bounding box center [960, 109] width 771 height 41
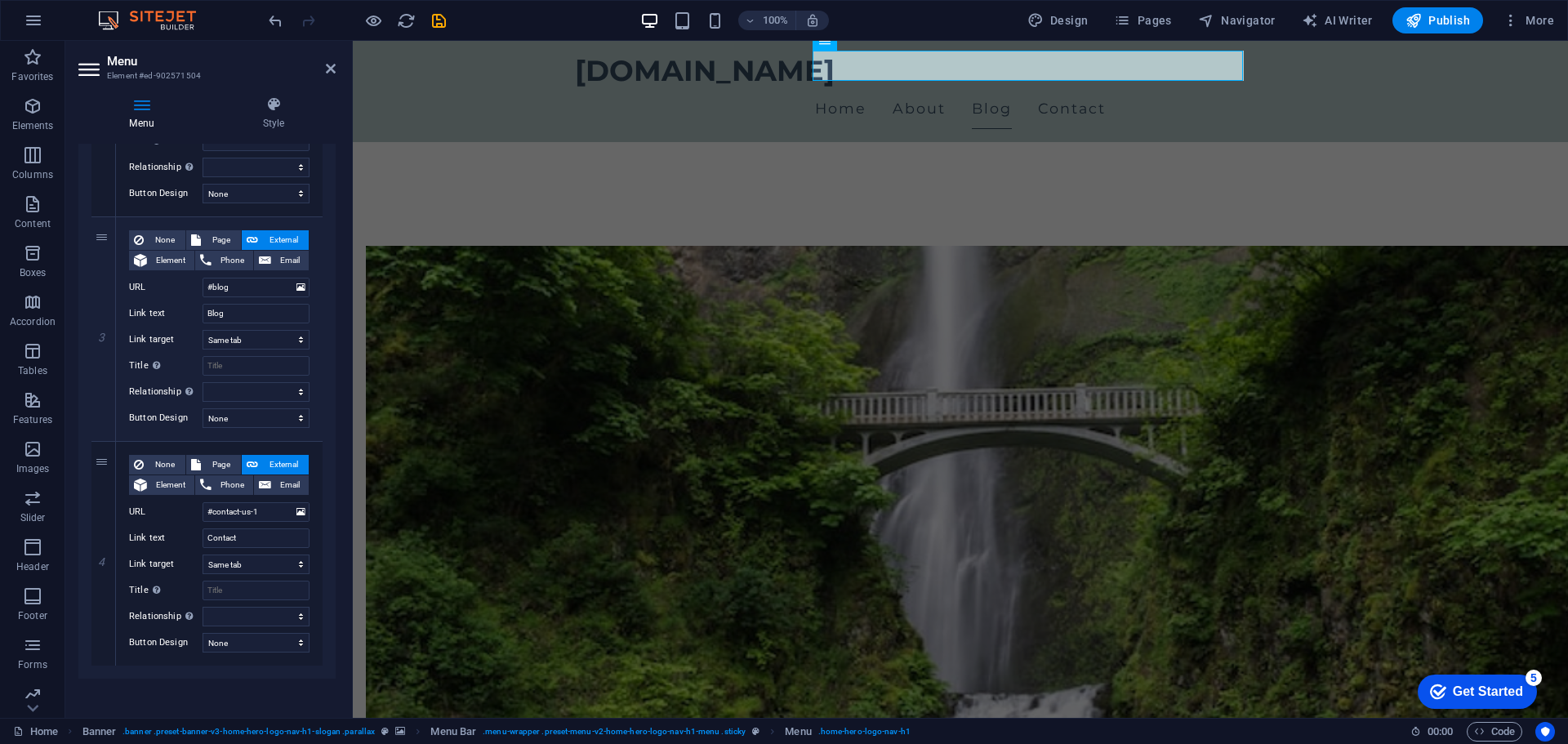
scroll to position [534, 0]
click at [103, 547] on icon at bounding box center [103, 551] width 9 height 11
select select
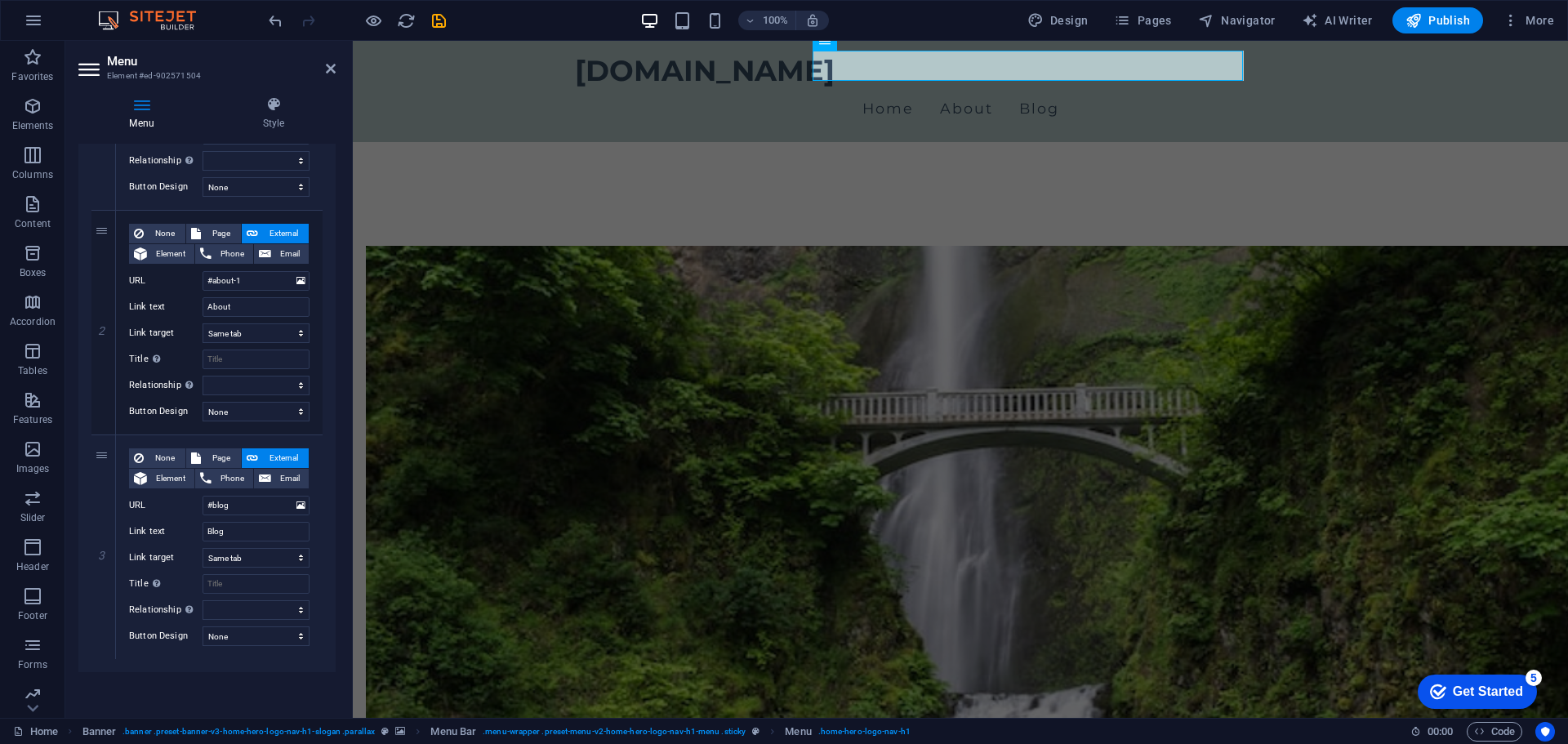
scroll to position [309, 0]
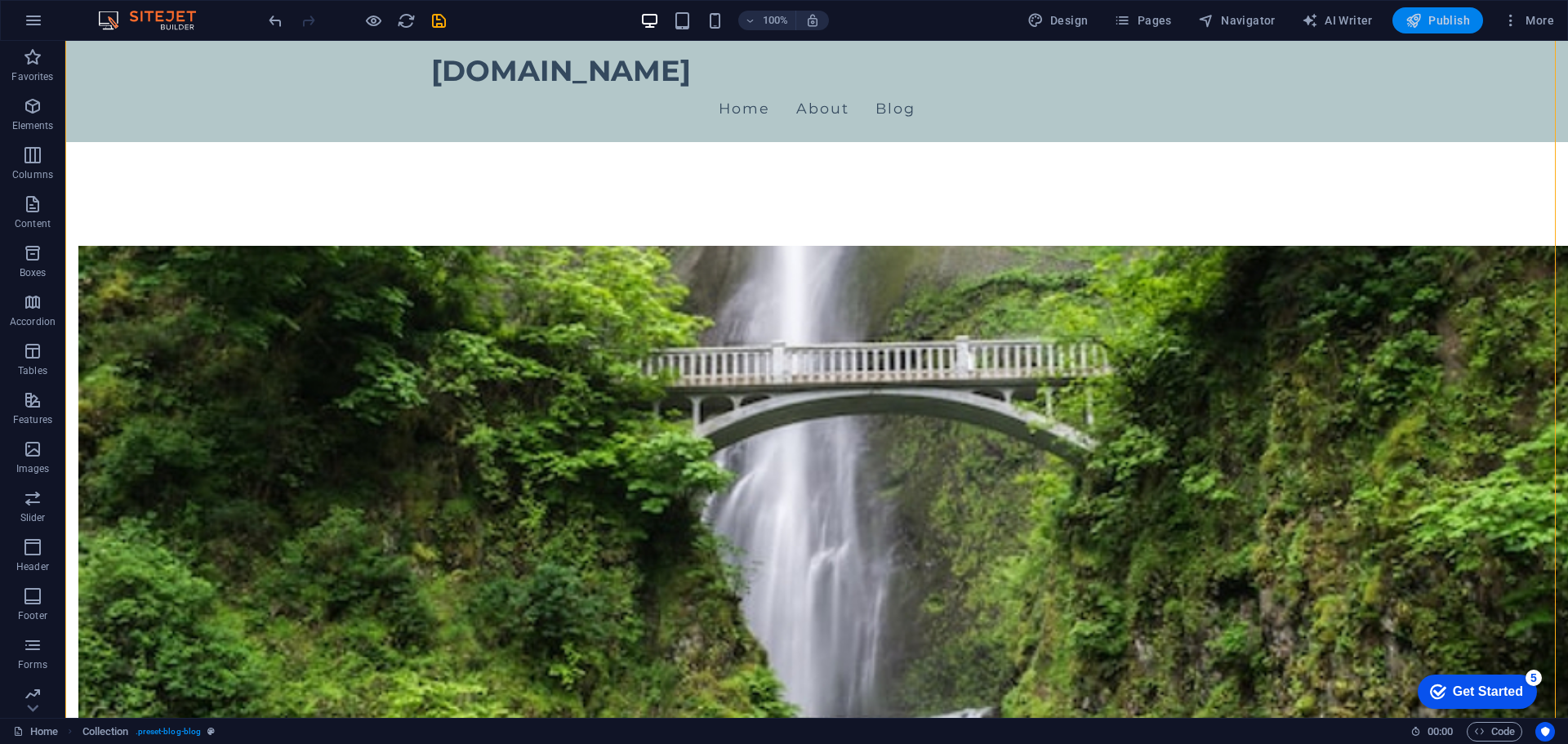
click at [1437, 19] on span "Publish" at bounding box center [1437, 20] width 64 height 17
